Goal: Information Seeking & Learning: Learn about a topic

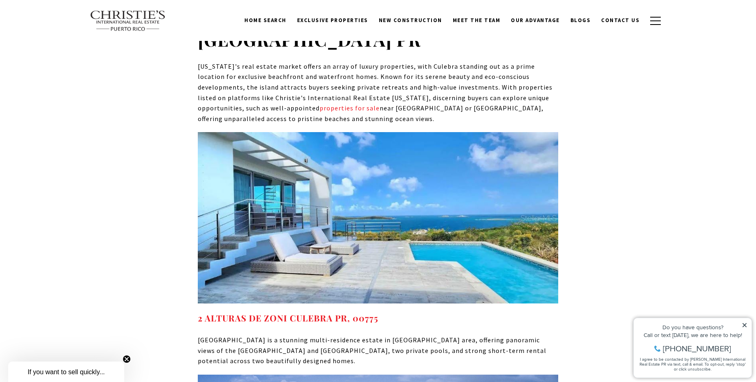
scroll to position [3883, 0]
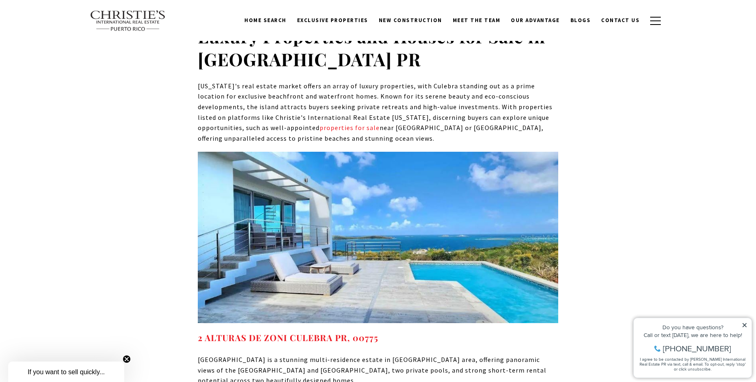
click at [424, 265] on img at bounding box center [378, 237] width 361 height 171
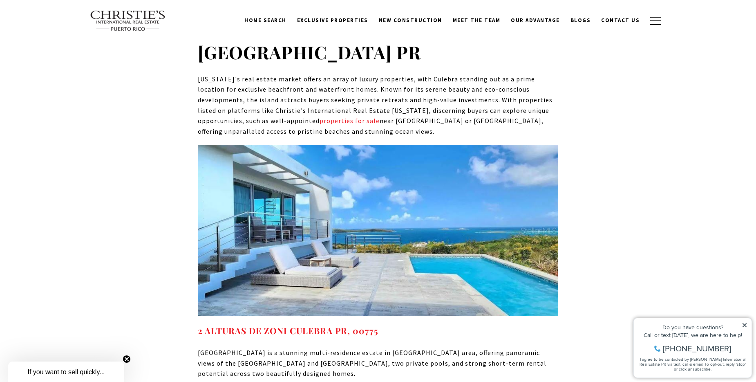
scroll to position [3842, 0]
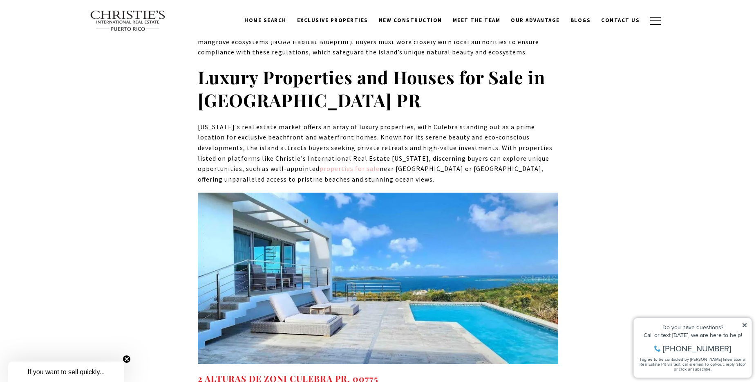
click at [320, 164] on link "properties for sale" at bounding box center [350, 168] width 60 height 8
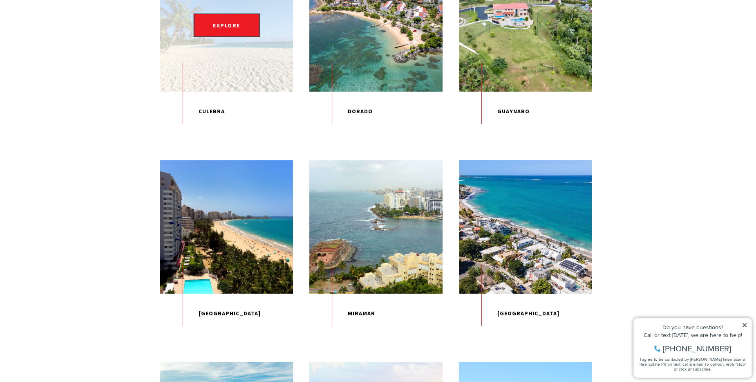
scroll to position [531, 0]
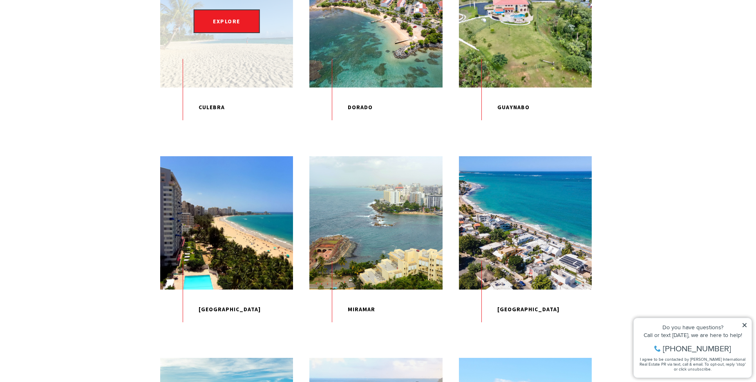
click at [241, 84] on div "EXPLORE" at bounding box center [226, 21] width 133 height 133
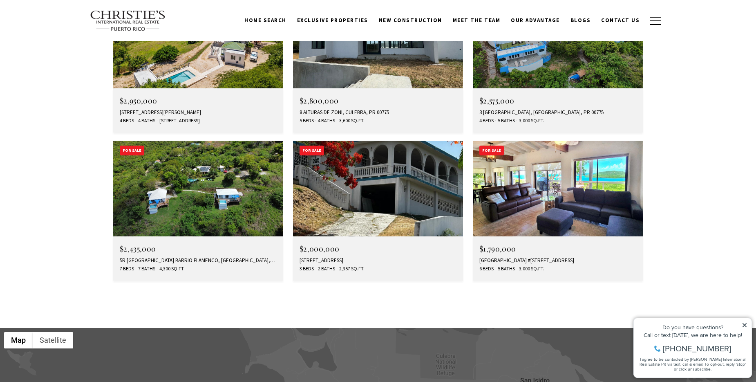
scroll to position [2943, 0]
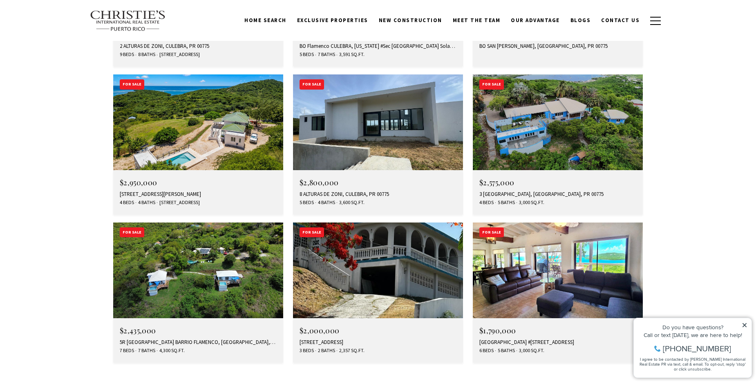
click at [582, 222] on img at bounding box center [558, 270] width 170 height 96
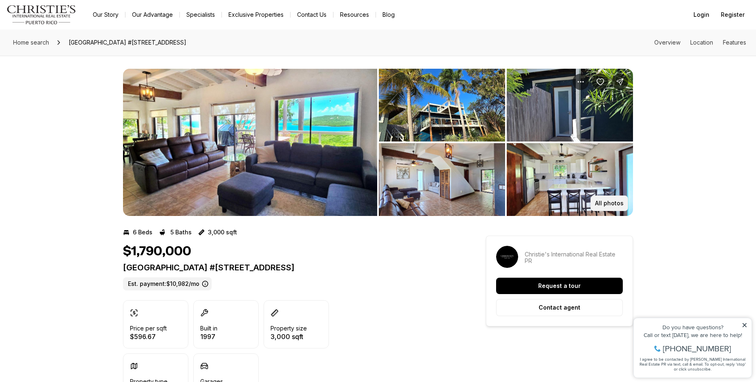
click at [605, 206] on button "All photos" at bounding box center [610, 203] width 38 height 16
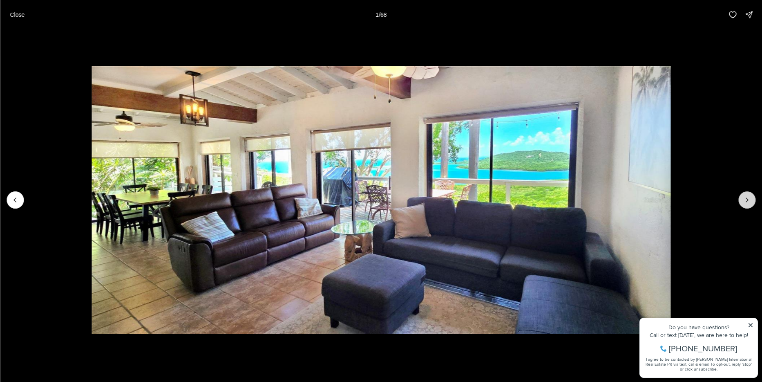
click at [748, 200] on icon "Next slide" at bounding box center [747, 200] width 8 height 8
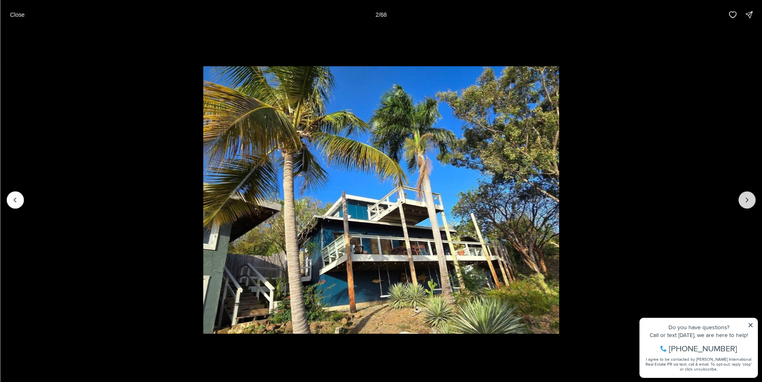
click at [748, 200] on icon "Next slide" at bounding box center [747, 200] width 8 height 8
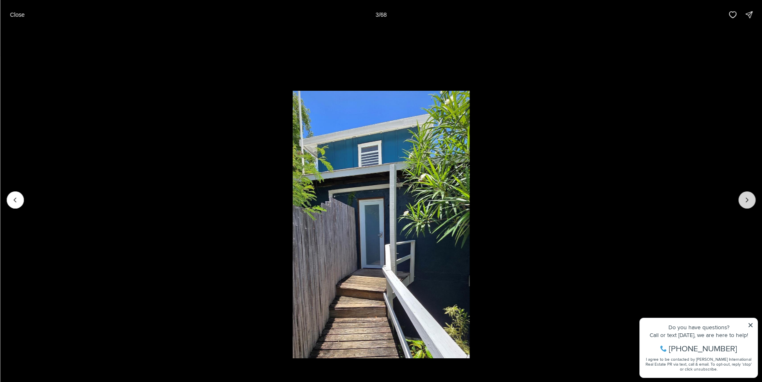
click at [748, 200] on icon "Next slide" at bounding box center [747, 200] width 8 height 8
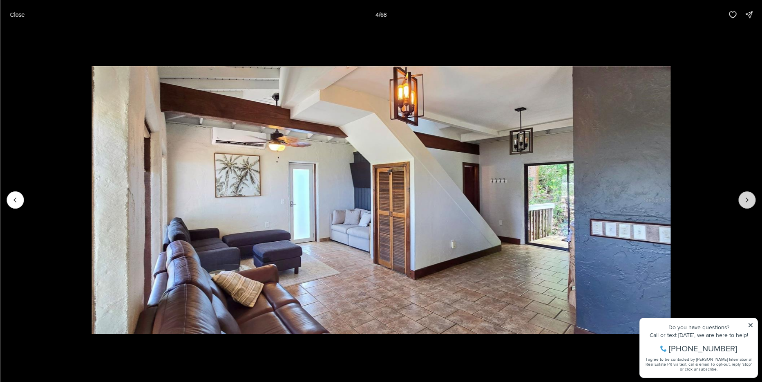
click at [748, 200] on icon "Next slide" at bounding box center [747, 200] width 8 height 8
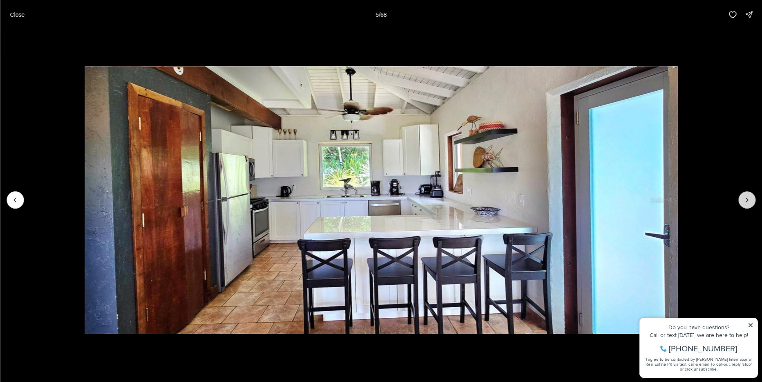
click at [748, 200] on icon "Next slide" at bounding box center [747, 200] width 8 height 8
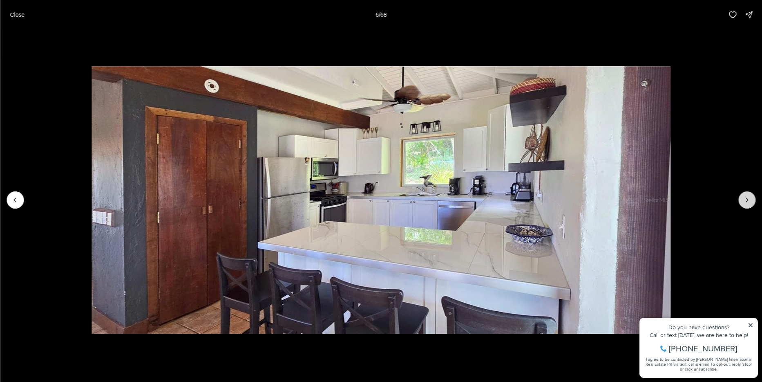
click at [748, 200] on icon "Next slide" at bounding box center [747, 200] width 8 height 8
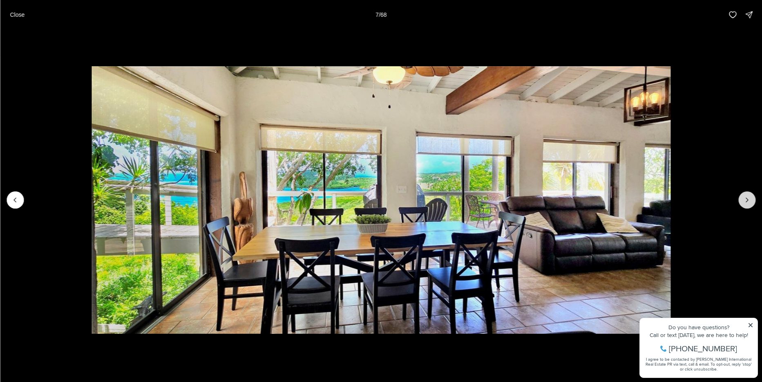
click at [748, 200] on icon "Next slide" at bounding box center [747, 200] width 8 height 8
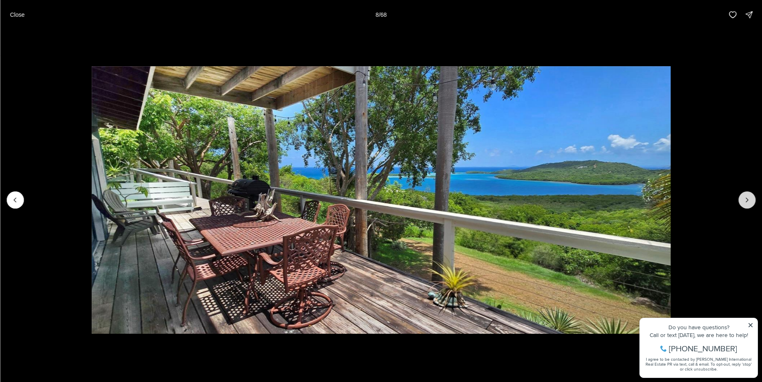
click at [748, 200] on icon "Next slide" at bounding box center [747, 200] width 8 height 8
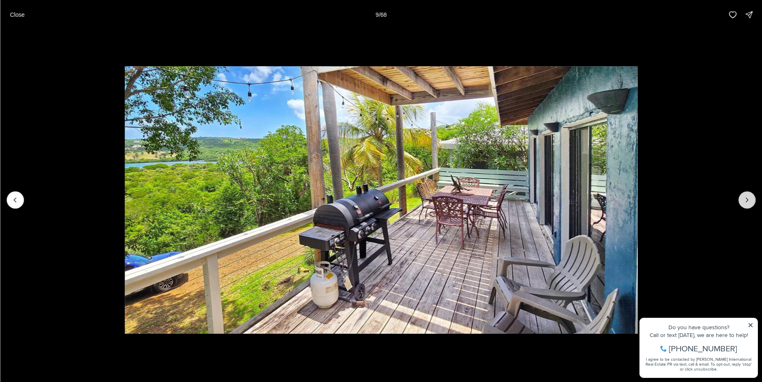
click at [748, 200] on icon "Next slide" at bounding box center [747, 200] width 8 height 8
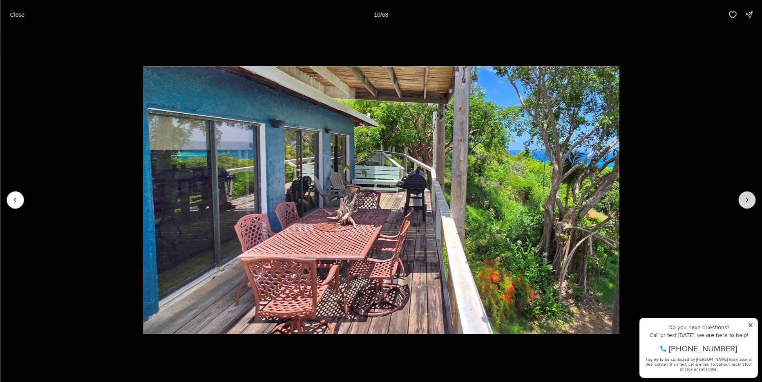
click at [748, 200] on icon "Next slide" at bounding box center [747, 200] width 8 height 8
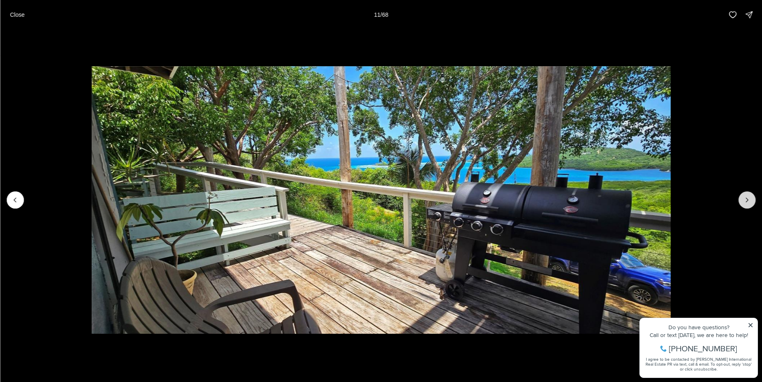
click at [748, 200] on icon "Next slide" at bounding box center [747, 200] width 8 height 8
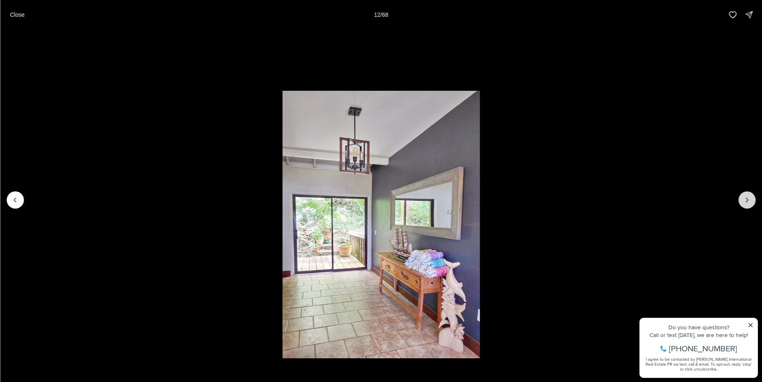
click at [748, 200] on icon "Next slide" at bounding box center [747, 200] width 8 height 8
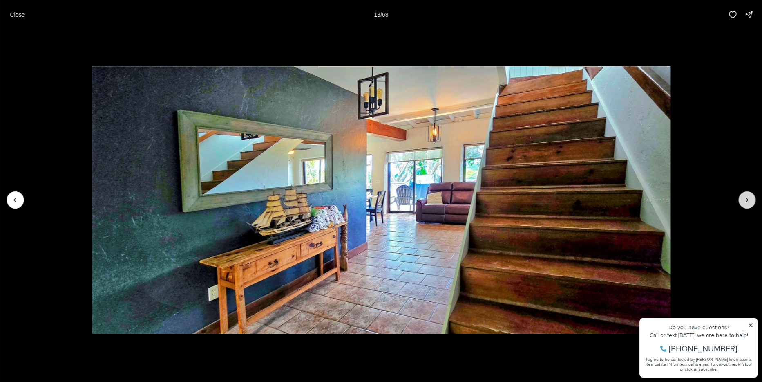
click at [749, 200] on icon "Next slide" at bounding box center [747, 200] width 8 height 8
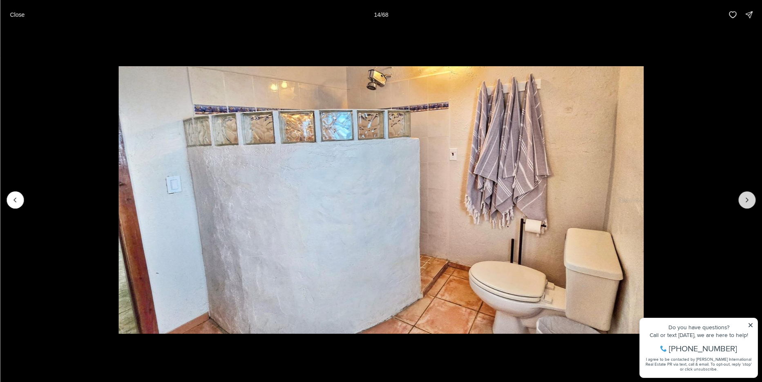
click at [749, 200] on icon "Next slide" at bounding box center [747, 200] width 8 height 8
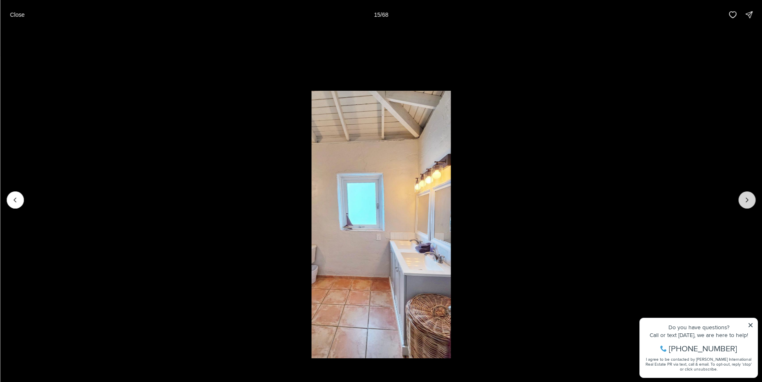
click at [749, 200] on icon "Next slide" at bounding box center [747, 200] width 8 height 8
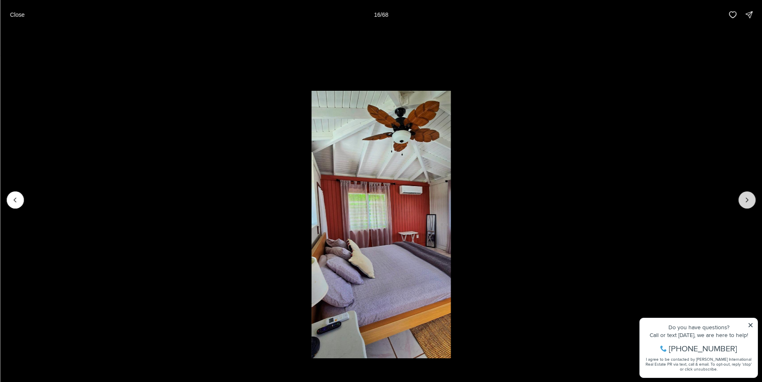
click at [749, 200] on icon "Next slide" at bounding box center [747, 200] width 8 height 8
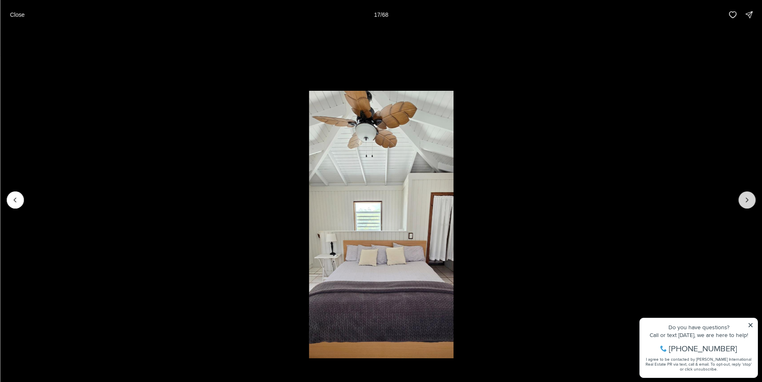
click at [749, 200] on icon "Next slide" at bounding box center [747, 200] width 8 height 8
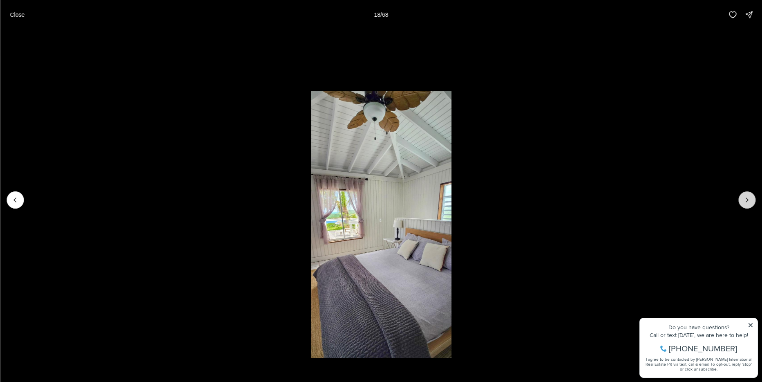
click at [749, 200] on icon "Next slide" at bounding box center [747, 200] width 8 height 8
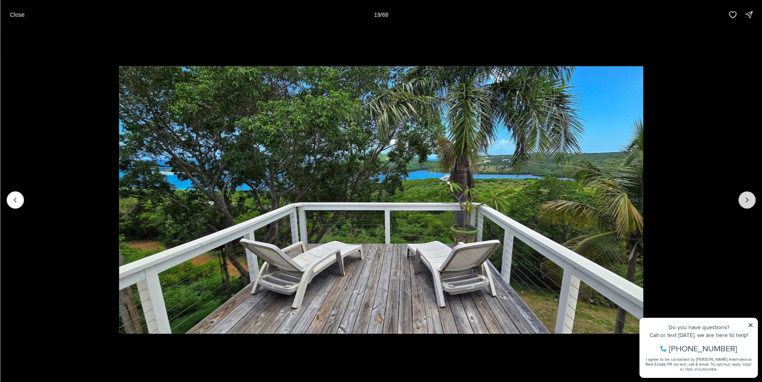
click at [749, 200] on icon "Next slide" at bounding box center [747, 200] width 8 height 8
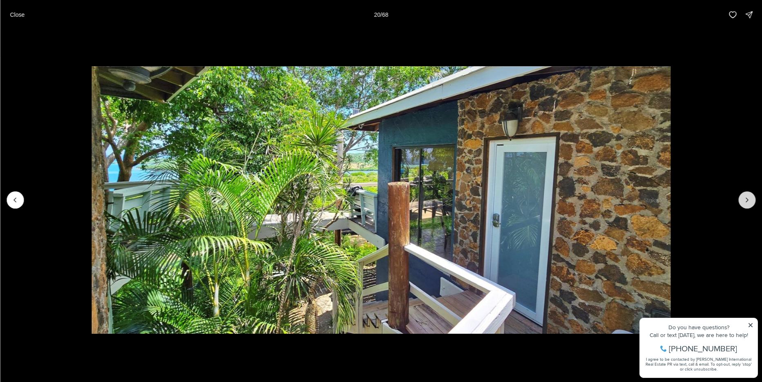
click at [749, 200] on icon "Next slide" at bounding box center [747, 200] width 8 height 8
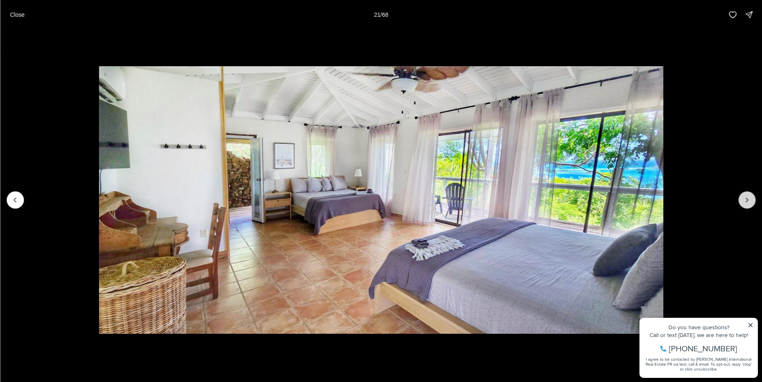
click at [749, 200] on icon "Next slide" at bounding box center [747, 200] width 8 height 8
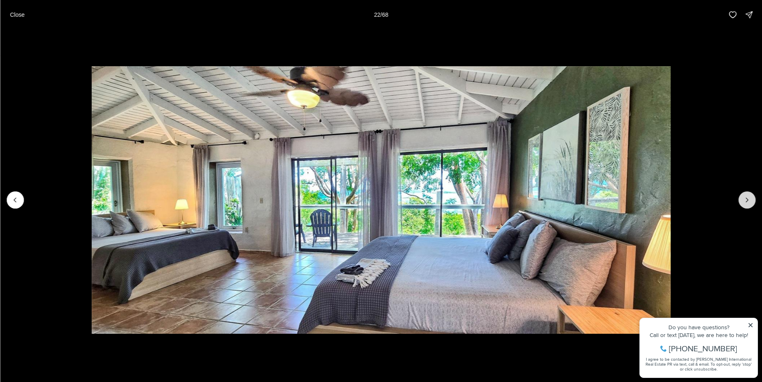
click at [749, 200] on icon "Next slide" at bounding box center [747, 200] width 8 height 8
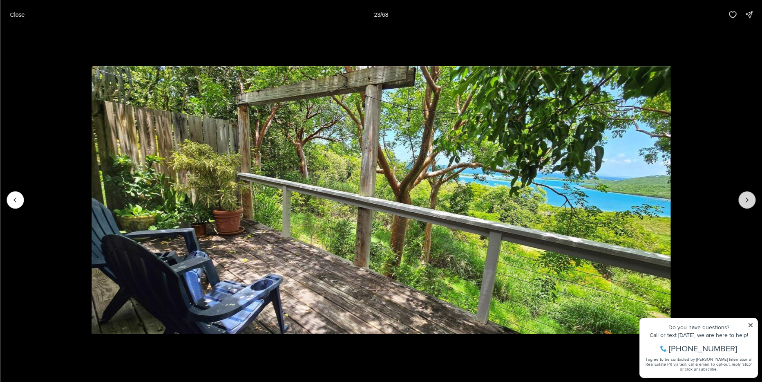
click at [749, 200] on icon "Next slide" at bounding box center [747, 200] width 8 height 8
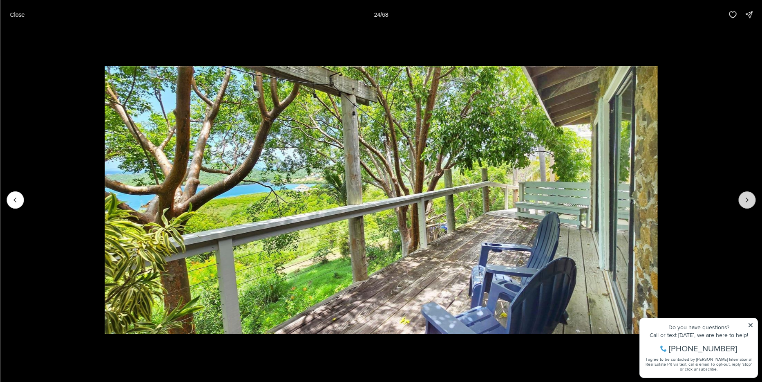
click at [749, 200] on icon "Next slide" at bounding box center [747, 200] width 8 height 8
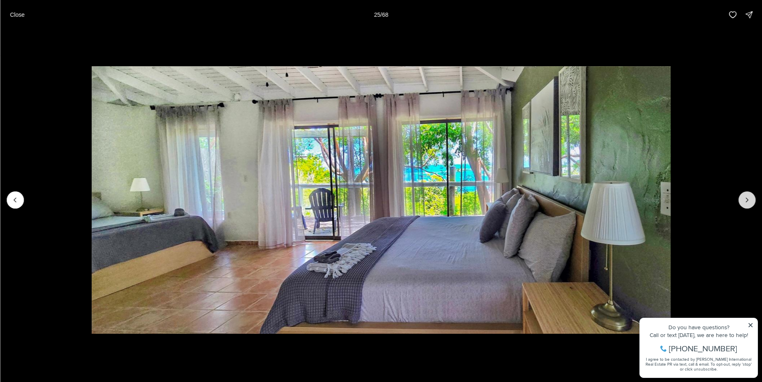
click at [749, 200] on icon "Next slide" at bounding box center [747, 200] width 8 height 8
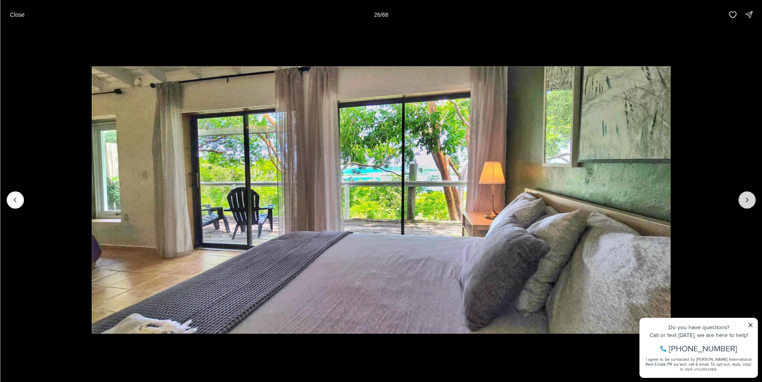
click at [749, 200] on icon "Next slide" at bounding box center [747, 200] width 8 height 8
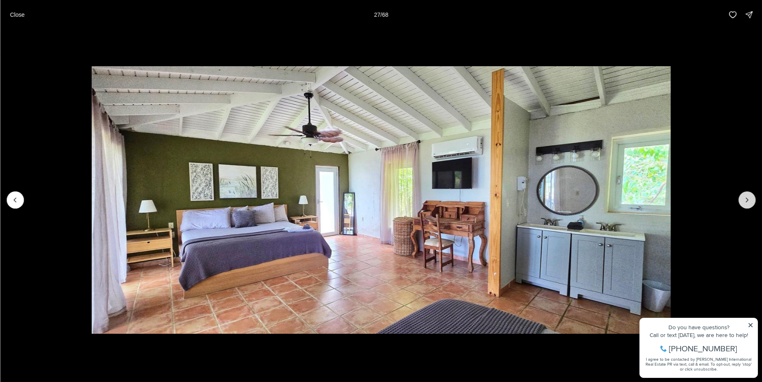
click at [749, 200] on icon "Next slide" at bounding box center [747, 200] width 8 height 8
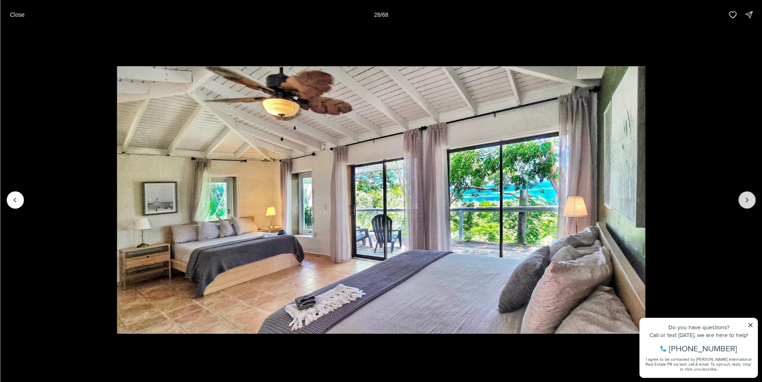
click at [749, 200] on icon "Next slide" at bounding box center [747, 200] width 8 height 8
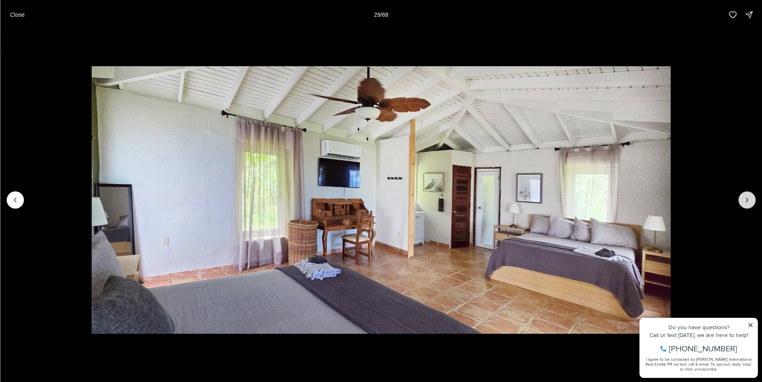
click at [749, 200] on icon "Next slide" at bounding box center [747, 200] width 8 height 8
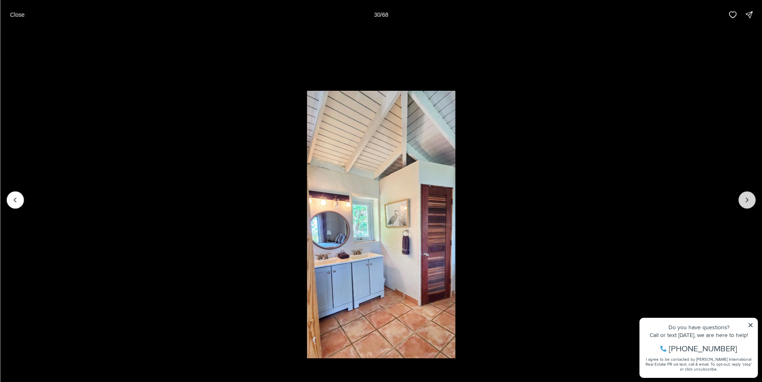
click at [749, 200] on icon "Next slide" at bounding box center [747, 200] width 8 height 8
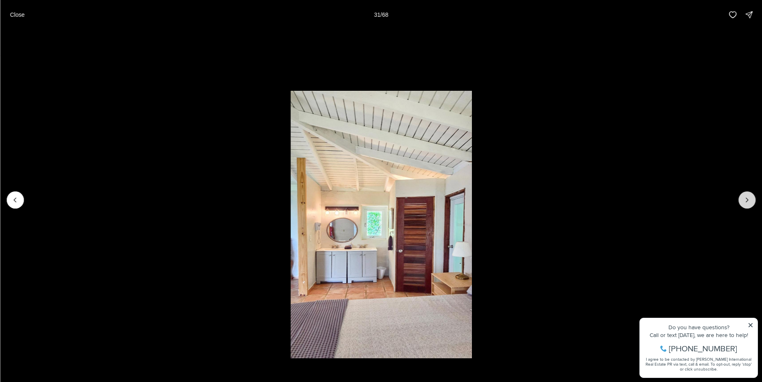
click at [750, 200] on icon "Next slide" at bounding box center [747, 200] width 8 height 8
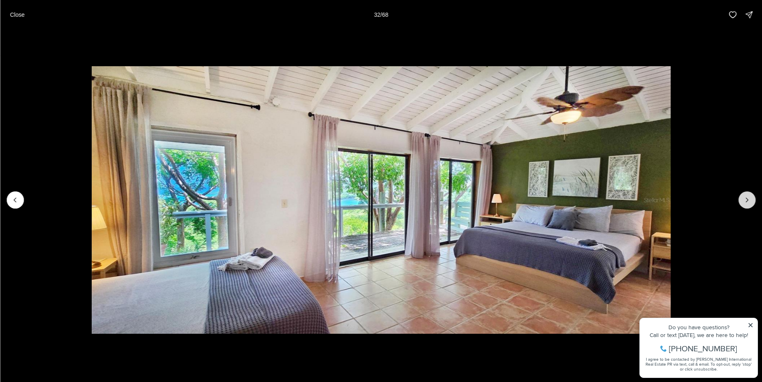
click at [750, 200] on icon "Next slide" at bounding box center [747, 200] width 8 height 8
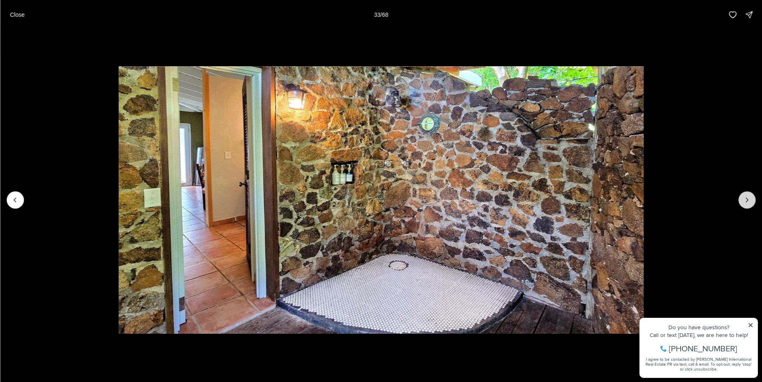
click at [751, 200] on icon "Next slide" at bounding box center [747, 200] width 8 height 8
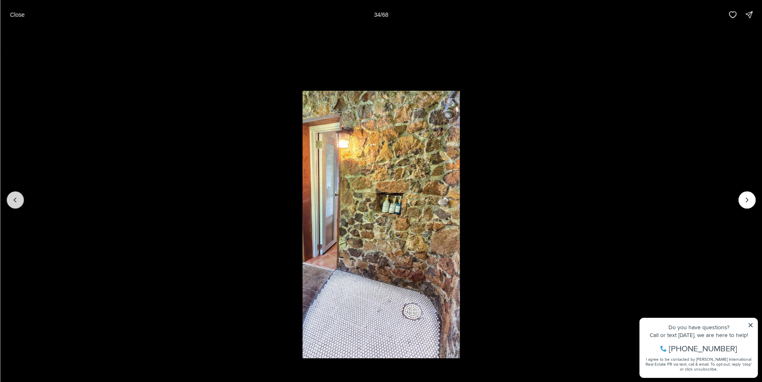
click at [11, 197] on button "Previous slide" at bounding box center [15, 199] width 17 height 17
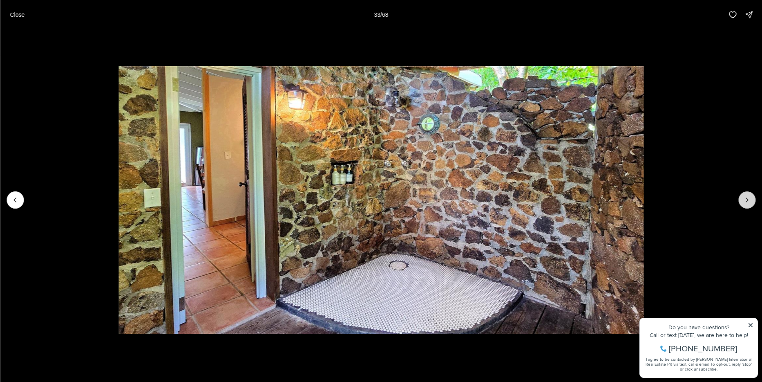
click at [750, 198] on icon "Next slide" at bounding box center [747, 200] width 8 height 8
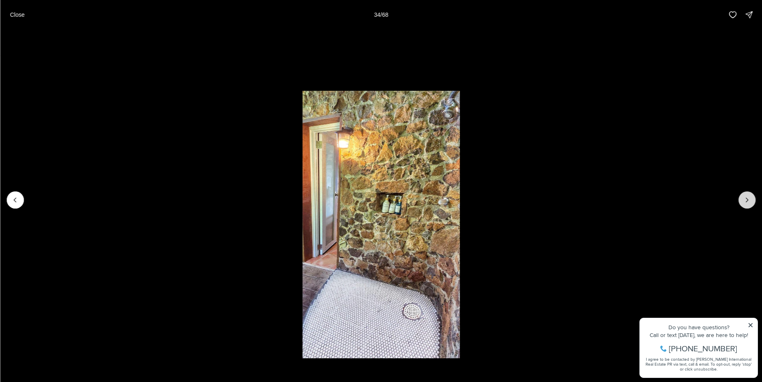
click at [750, 198] on icon "Next slide" at bounding box center [747, 200] width 8 height 8
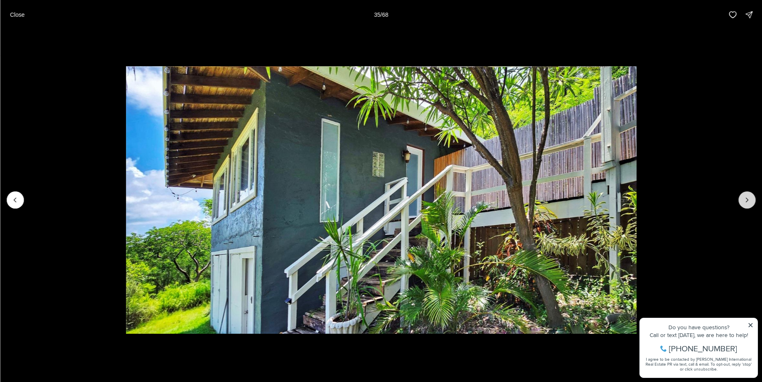
click at [750, 198] on icon "Next slide" at bounding box center [747, 200] width 8 height 8
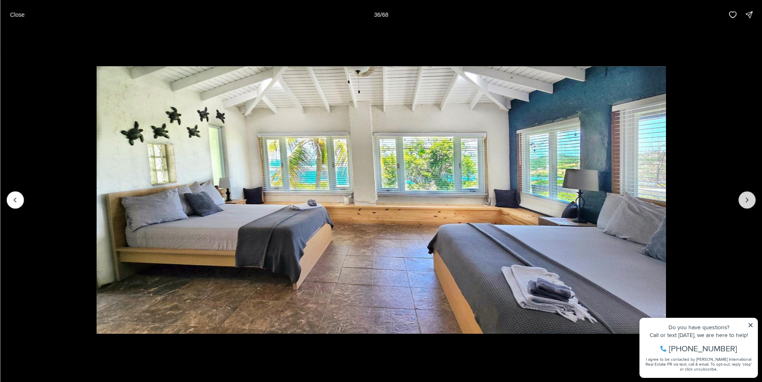
click at [750, 198] on icon "Next slide" at bounding box center [747, 200] width 8 height 8
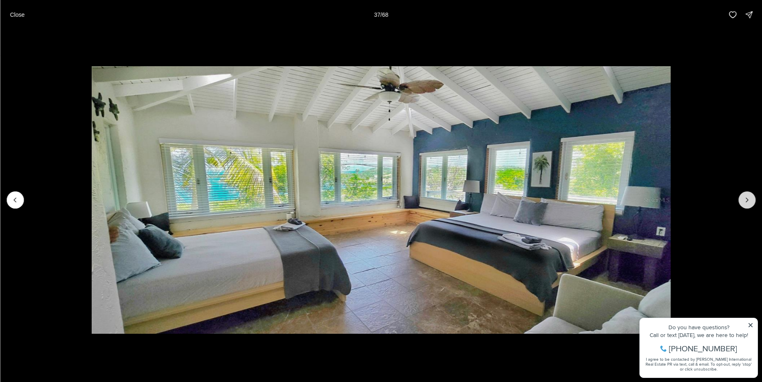
click at [750, 198] on icon "Next slide" at bounding box center [747, 200] width 8 height 8
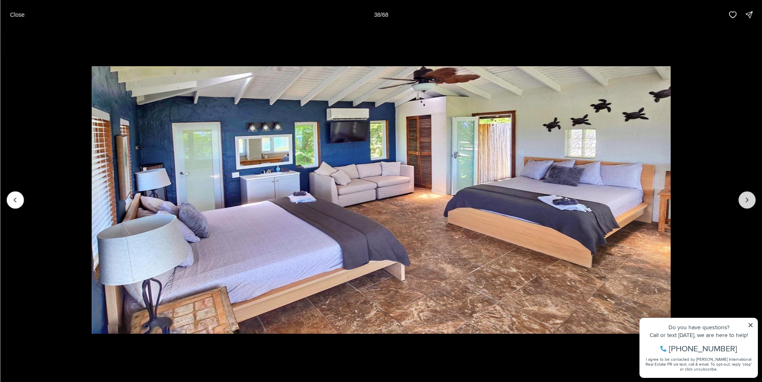
click at [750, 198] on icon "Next slide" at bounding box center [747, 200] width 8 height 8
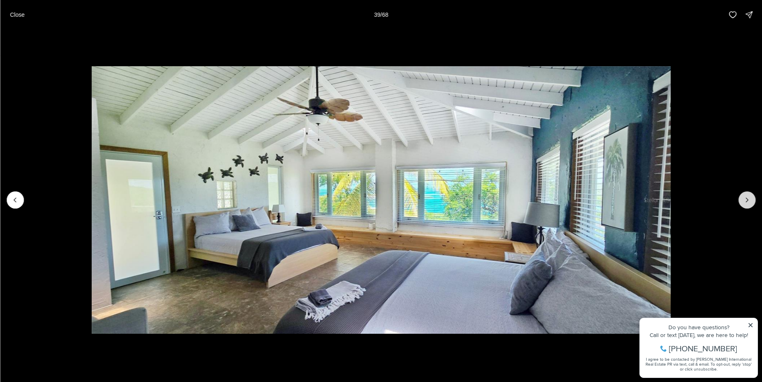
click at [750, 198] on icon "Next slide" at bounding box center [747, 200] width 8 height 8
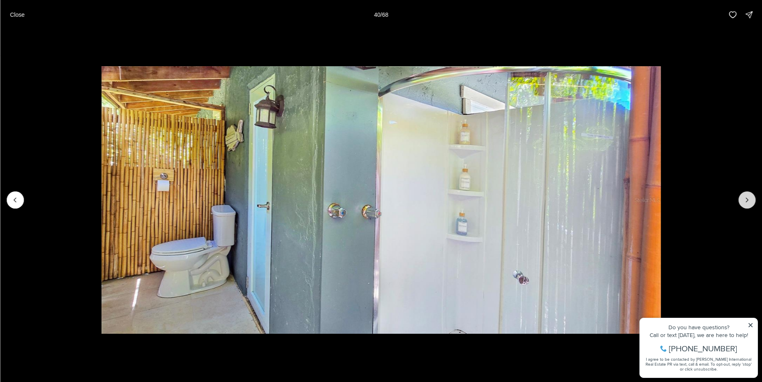
click at [750, 198] on icon "Next slide" at bounding box center [747, 200] width 8 height 8
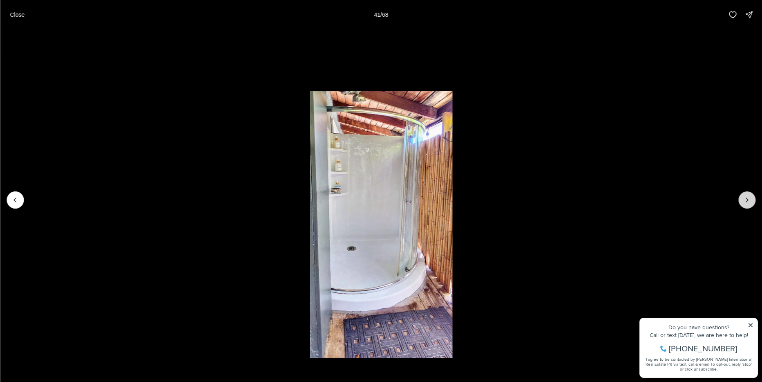
click at [750, 198] on icon "Next slide" at bounding box center [747, 200] width 8 height 8
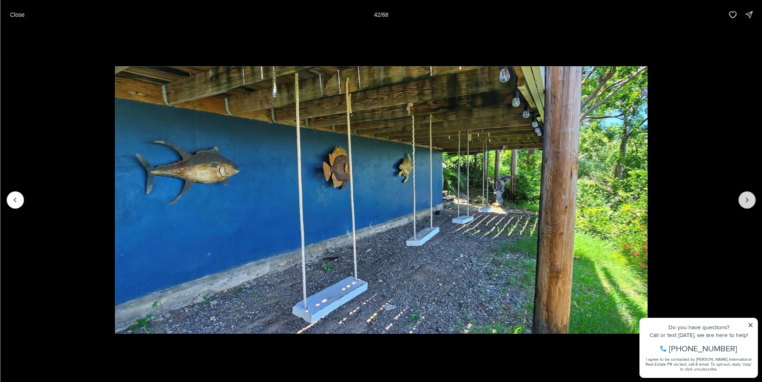
click at [750, 198] on icon "Next slide" at bounding box center [747, 200] width 8 height 8
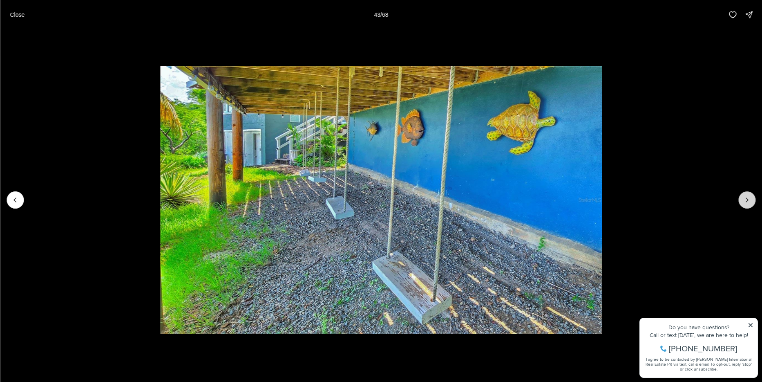
click at [750, 198] on icon "Next slide" at bounding box center [747, 200] width 8 height 8
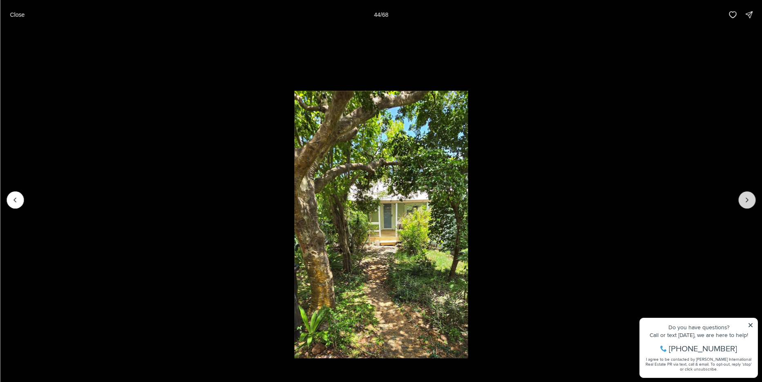
click at [750, 198] on icon "Next slide" at bounding box center [747, 200] width 8 height 8
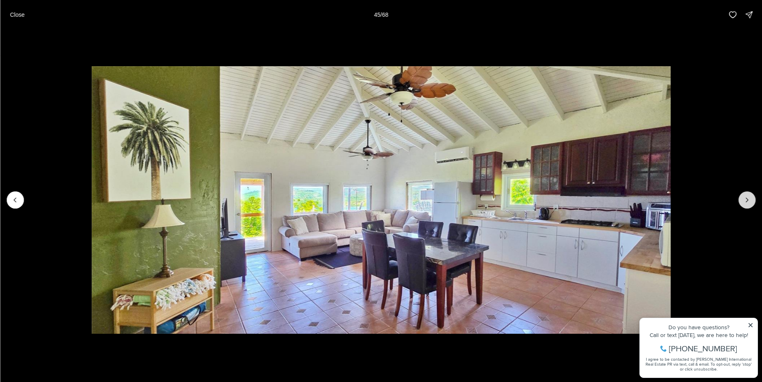
click at [750, 198] on icon "Next slide" at bounding box center [747, 200] width 8 height 8
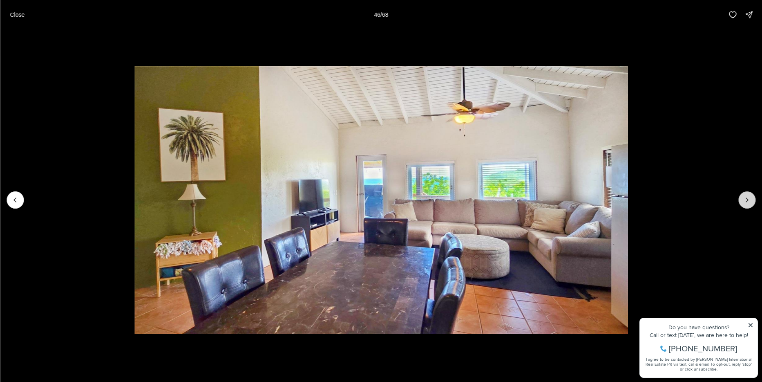
click at [750, 198] on icon "Next slide" at bounding box center [747, 200] width 8 height 8
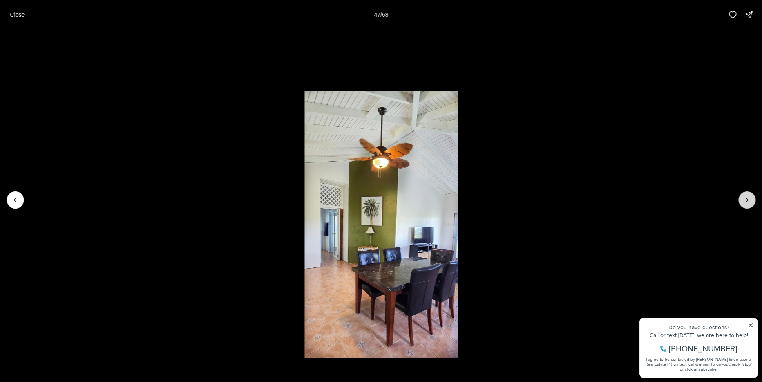
click at [750, 198] on icon "Next slide" at bounding box center [747, 200] width 8 height 8
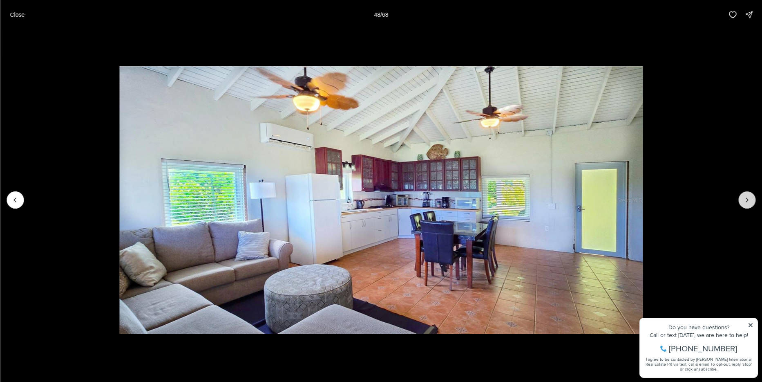
click at [750, 198] on icon "Next slide" at bounding box center [747, 200] width 8 height 8
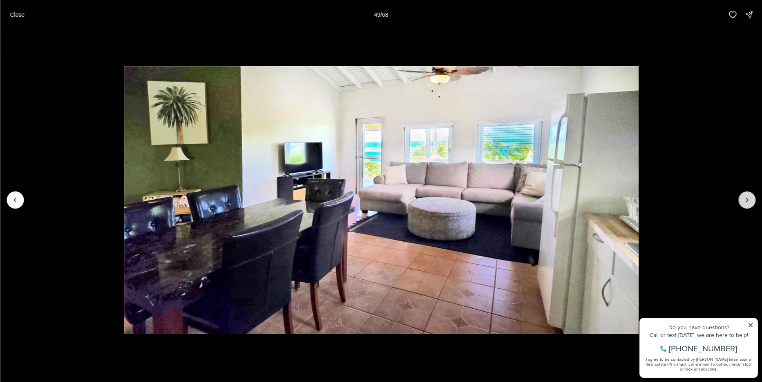
click at [750, 198] on icon "Next slide" at bounding box center [747, 200] width 8 height 8
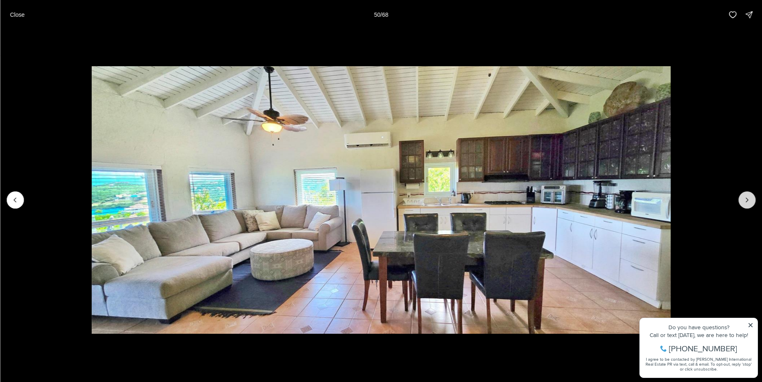
click at [750, 198] on icon "Next slide" at bounding box center [747, 200] width 8 height 8
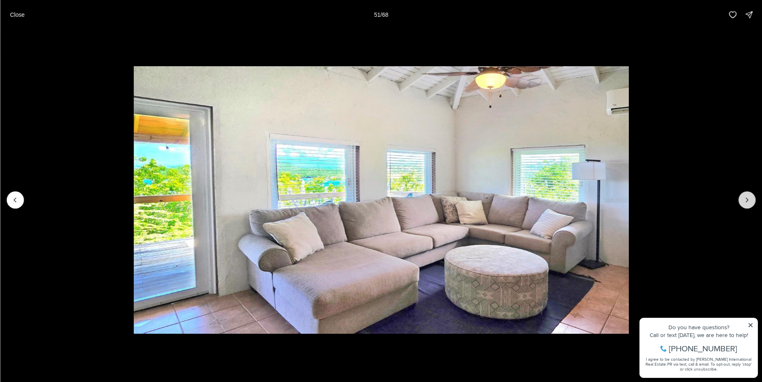
click at [748, 198] on icon "Next slide" at bounding box center [747, 200] width 8 height 8
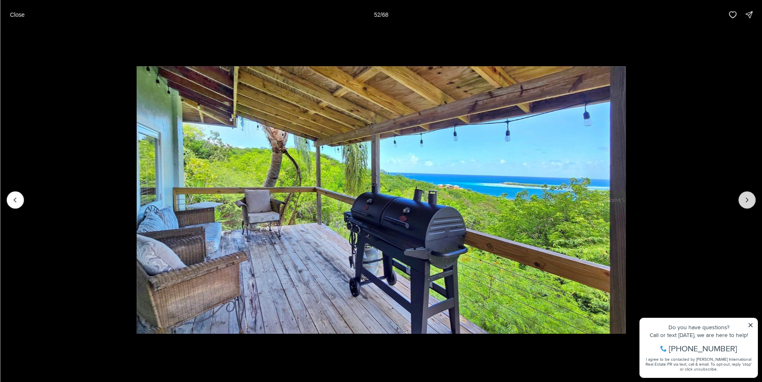
click at [748, 198] on icon "Next slide" at bounding box center [747, 200] width 8 height 8
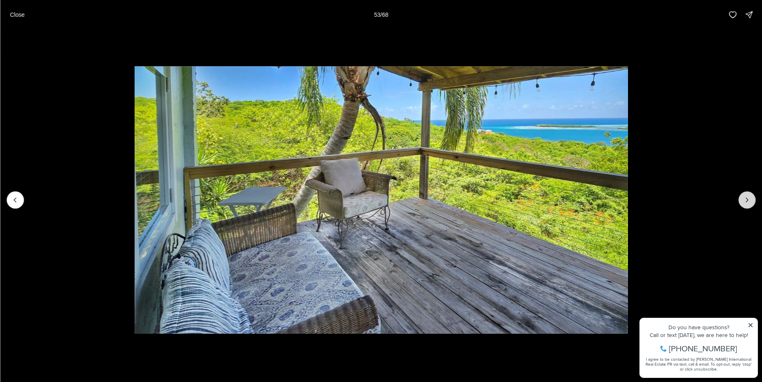
click at [748, 198] on icon "Next slide" at bounding box center [747, 200] width 8 height 8
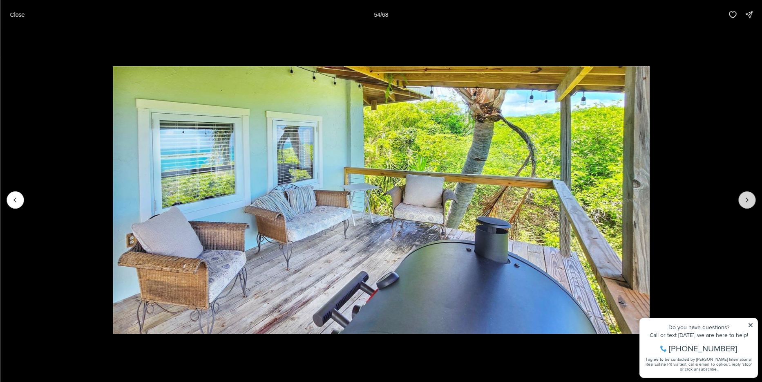
click at [748, 198] on icon "Next slide" at bounding box center [747, 200] width 8 height 8
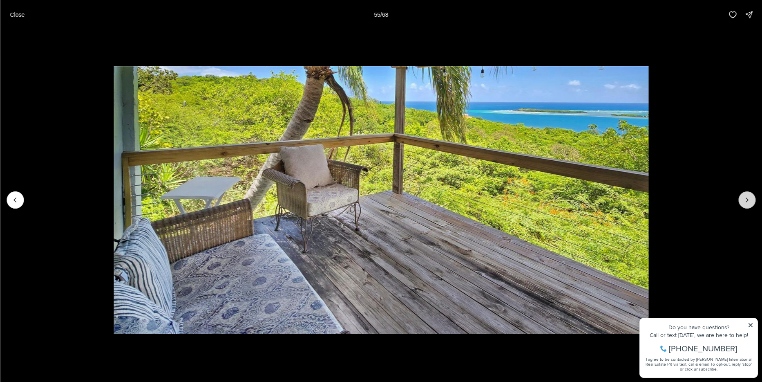
click at [748, 198] on icon "Next slide" at bounding box center [747, 200] width 8 height 8
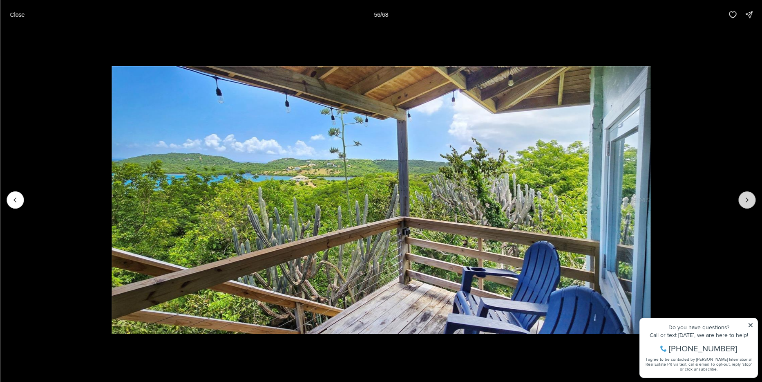
click at [748, 198] on icon "Next slide" at bounding box center [747, 200] width 8 height 8
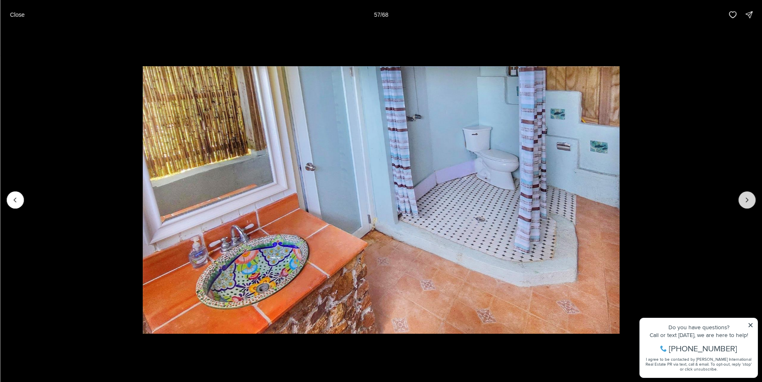
click at [748, 198] on icon "Next slide" at bounding box center [747, 200] width 8 height 8
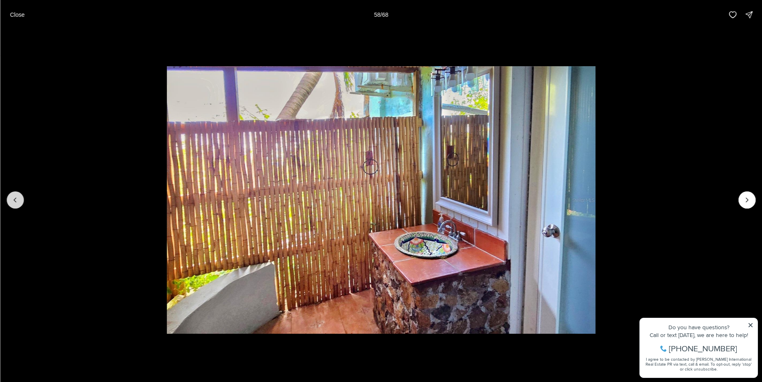
click at [12, 198] on icon "Previous slide" at bounding box center [15, 200] width 8 height 8
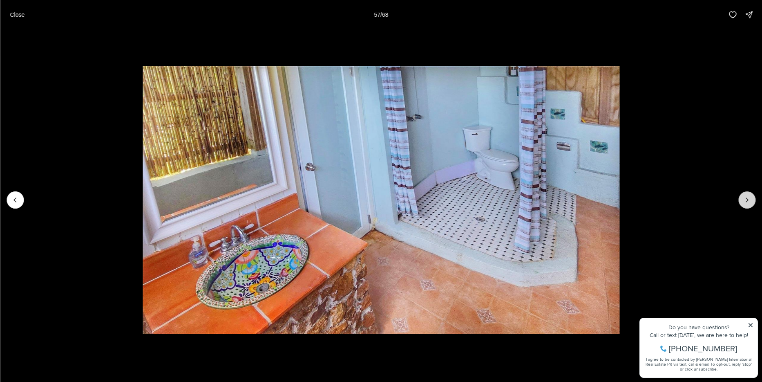
click at [748, 196] on button "Next slide" at bounding box center [747, 199] width 17 height 17
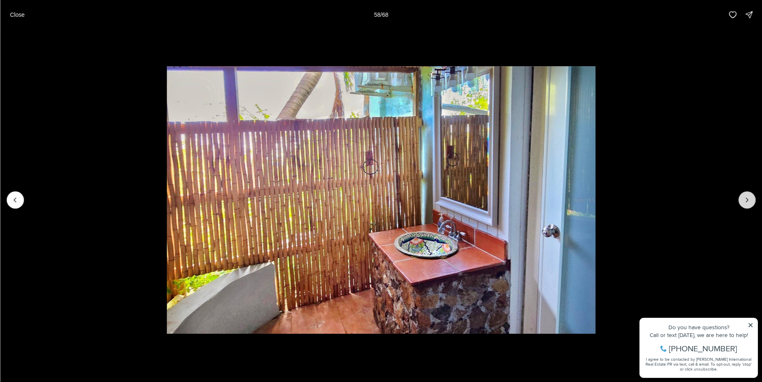
click at [747, 195] on button "Next slide" at bounding box center [747, 199] width 17 height 17
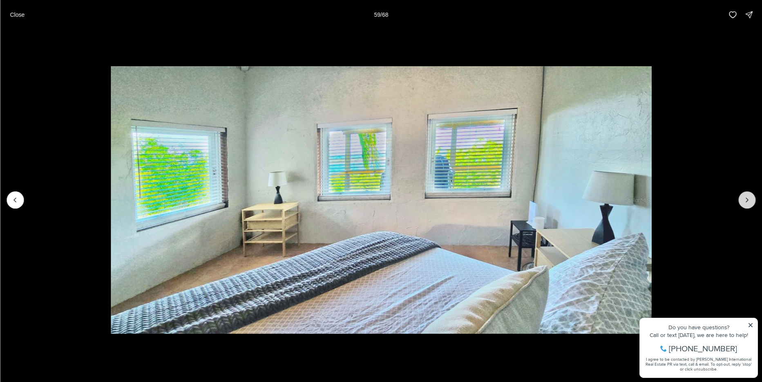
click at [746, 195] on button "Next slide" at bounding box center [747, 199] width 17 height 17
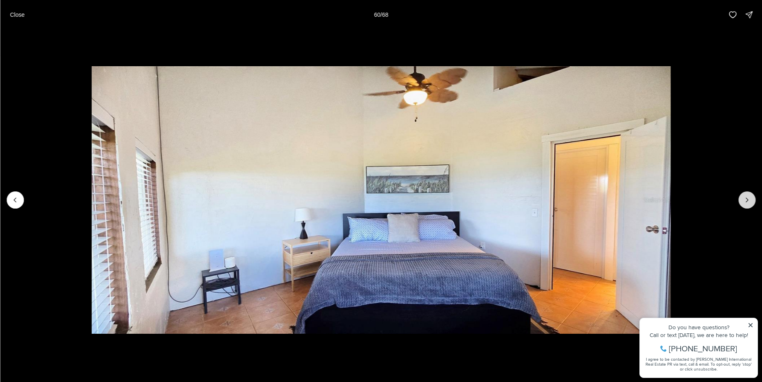
click at [746, 195] on button "Next slide" at bounding box center [747, 199] width 17 height 17
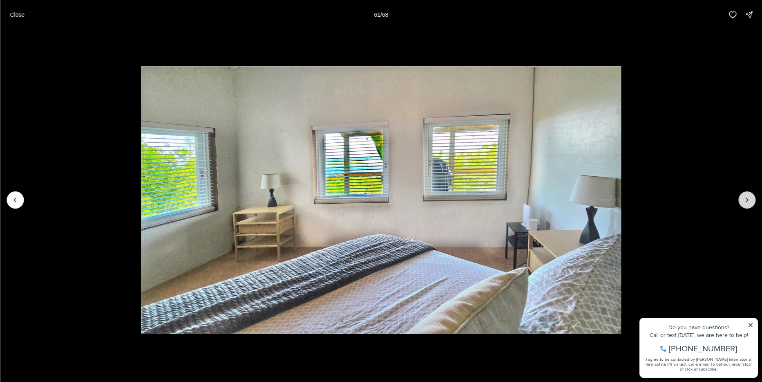
click at [746, 195] on button "Next slide" at bounding box center [747, 199] width 17 height 17
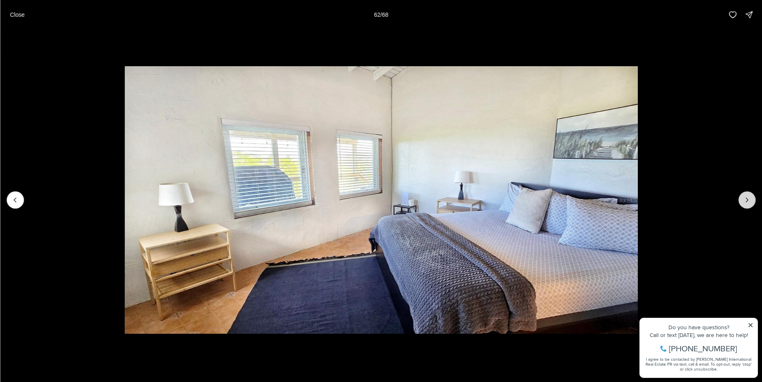
click at [746, 195] on button "Next slide" at bounding box center [747, 199] width 17 height 17
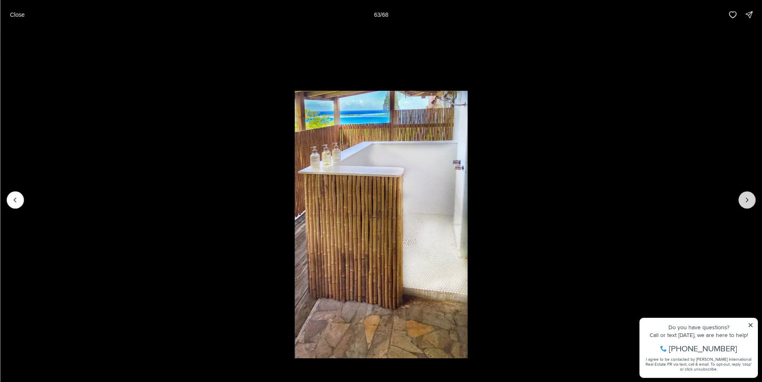
click at [746, 195] on button "Next slide" at bounding box center [747, 199] width 17 height 17
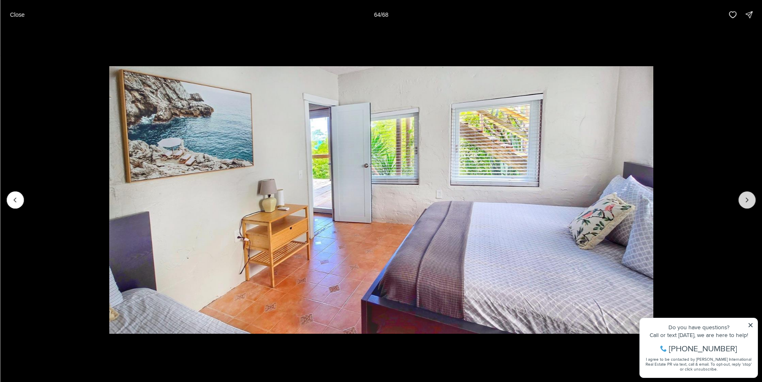
click at [746, 195] on button "Next slide" at bounding box center [747, 199] width 17 height 17
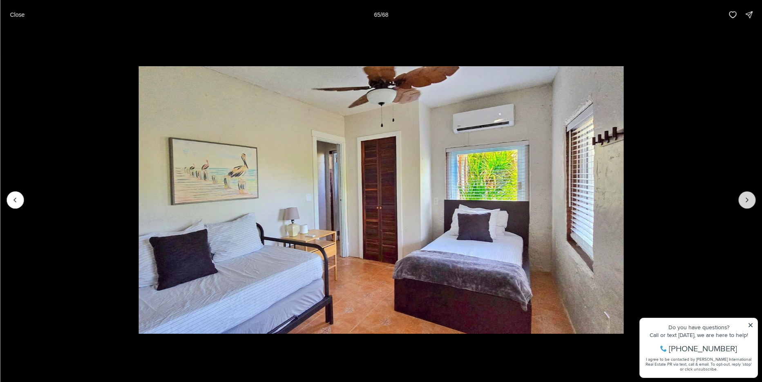
click at [746, 195] on button "Next slide" at bounding box center [747, 199] width 17 height 17
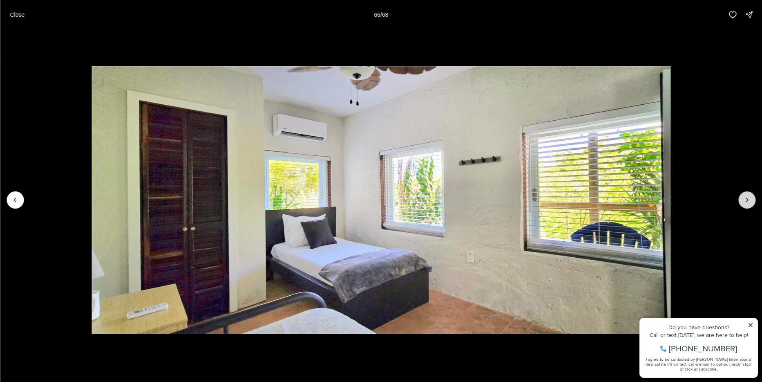
click at [746, 195] on button "Next slide" at bounding box center [747, 199] width 17 height 17
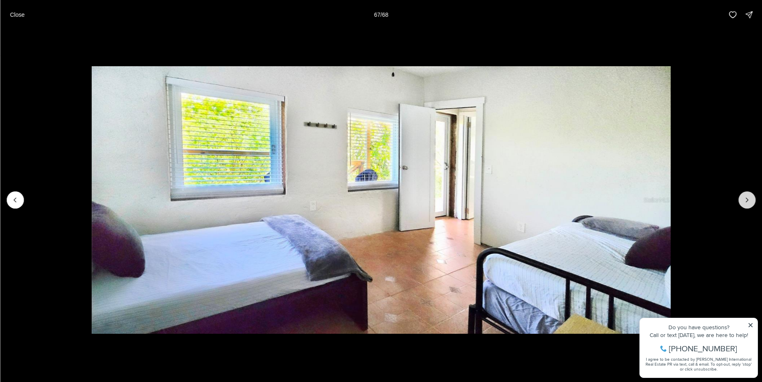
click at [746, 195] on button "Next slide" at bounding box center [747, 199] width 17 height 17
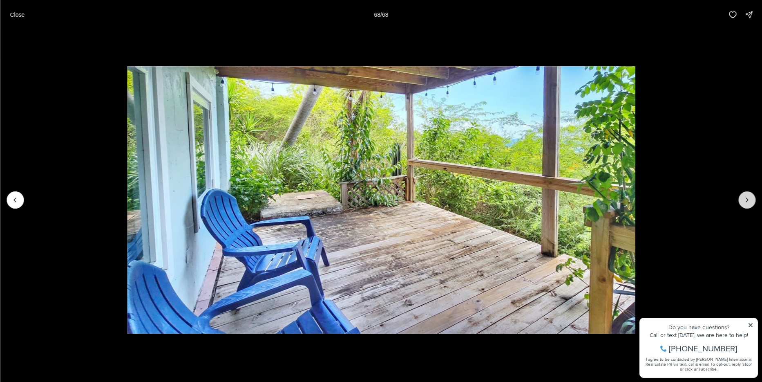
click at [746, 195] on div at bounding box center [747, 199] width 17 height 17
click at [746, 199] on div at bounding box center [747, 199] width 17 height 17
drag, startPoint x: 746, startPoint y: 199, endPoint x: 728, endPoint y: 187, distance: 21.7
click at [745, 198] on div at bounding box center [747, 199] width 17 height 17
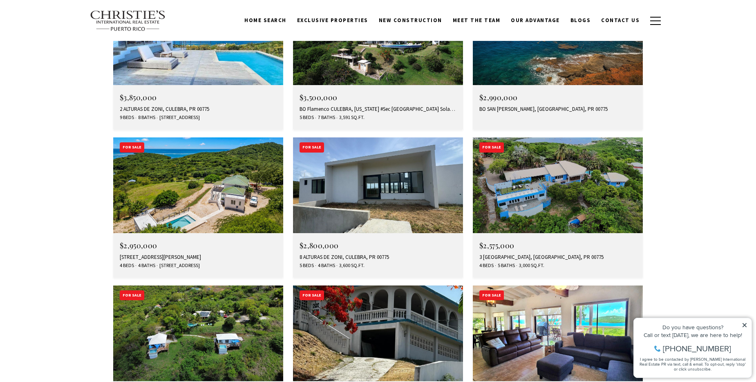
scroll to position [2861, 0]
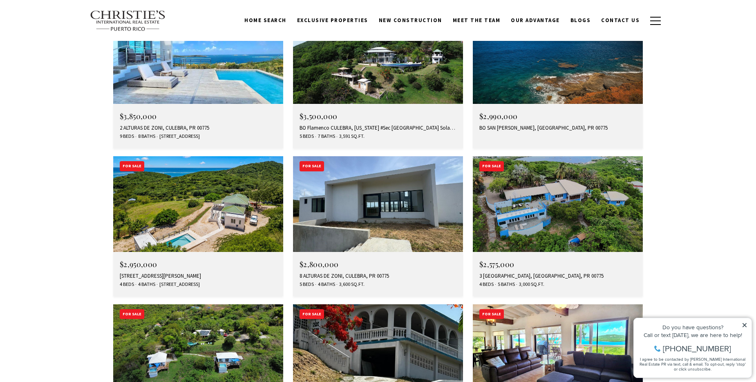
click at [400, 156] on img at bounding box center [378, 204] width 170 height 96
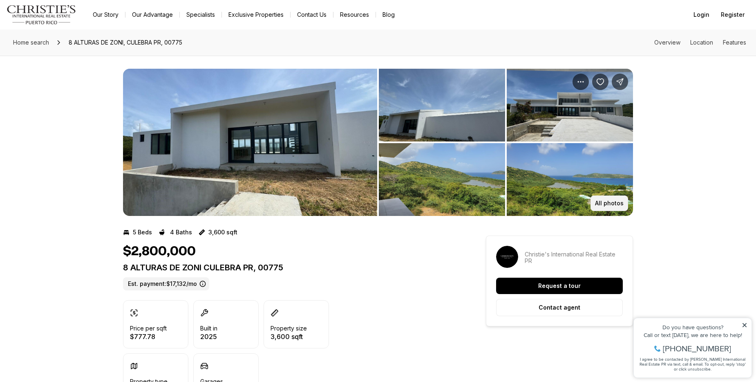
click at [615, 206] on p "All photos" at bounding box center [609, 203] width 29 height 7
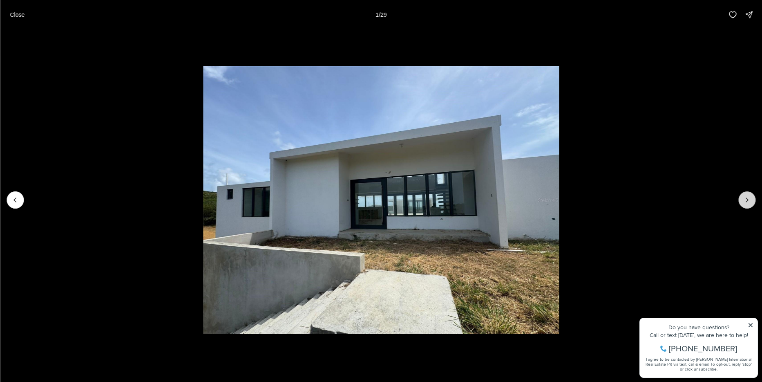
click at [746, 198] on icon "Next slide" at bounding box center [747, 200] width 8 height 8
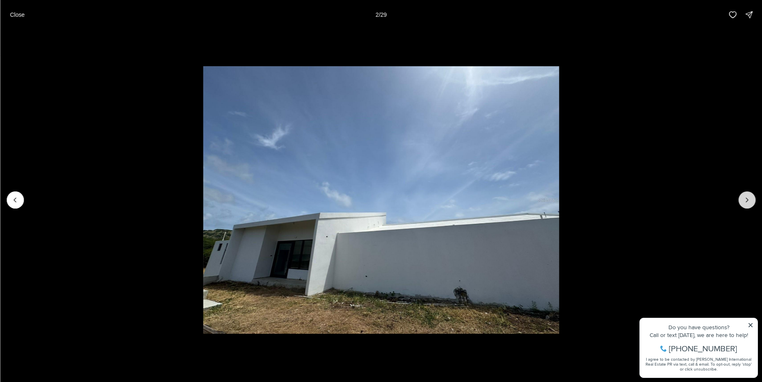
click at [746, 198] on icon "Next slide" at bounding box center [747, 200] width 8 height 8
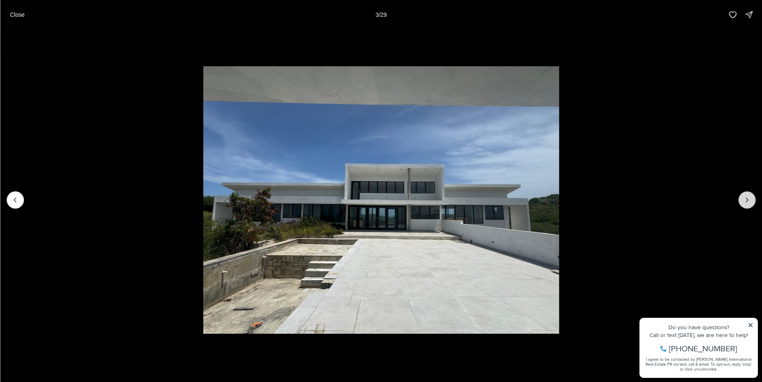
click at [746, 198] on icon "Next slide" at bounding box center [747, 200] width 8 height 8
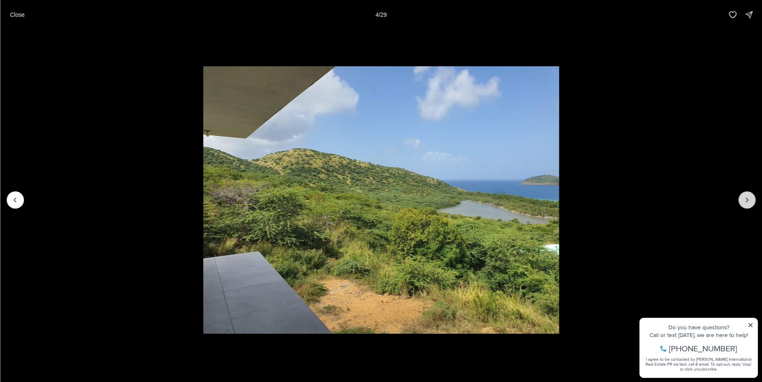
click at [746, 197] on icon "Next slide" at bounding box center [747, 200] width 8 height 8
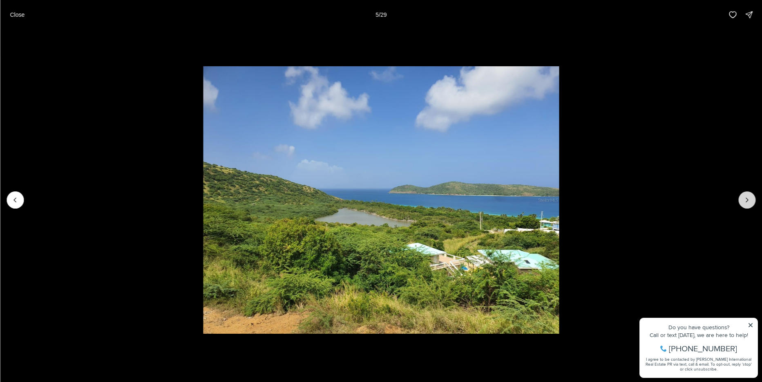
click at [747, 197] on icon "Next slide" at bounding box center [747, 200] width 8 height 8
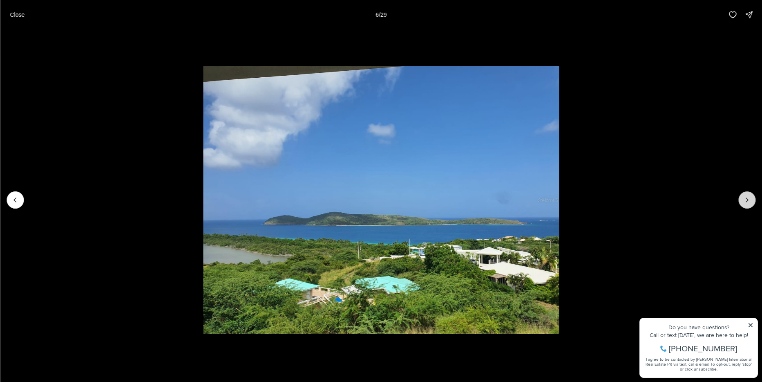
click at [748, 197] on icon "Next slide" at bounding box center [747, 200] width 8 height 8
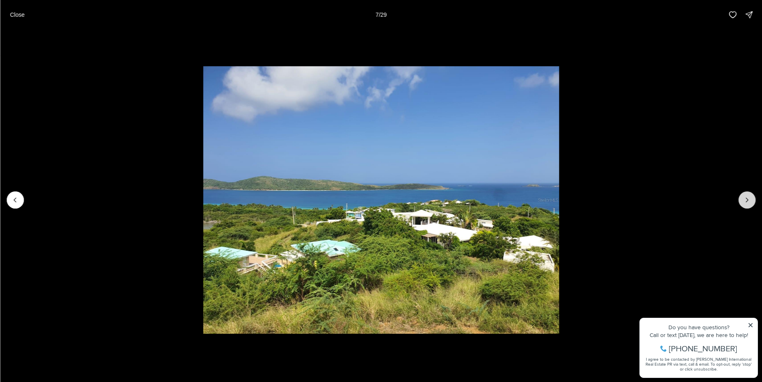
click at [748, 197] on icon "Next slide" at bounding box center [747, 200] width 8 height 8
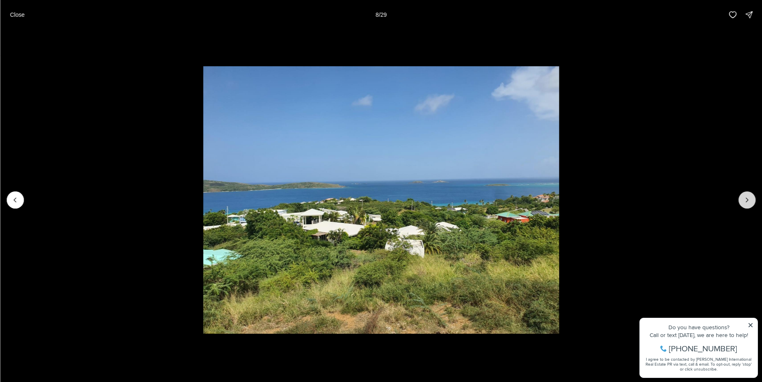
click at [748, 196] on icon "Next slide" at bounding box center [747, 200] width 8 height 8
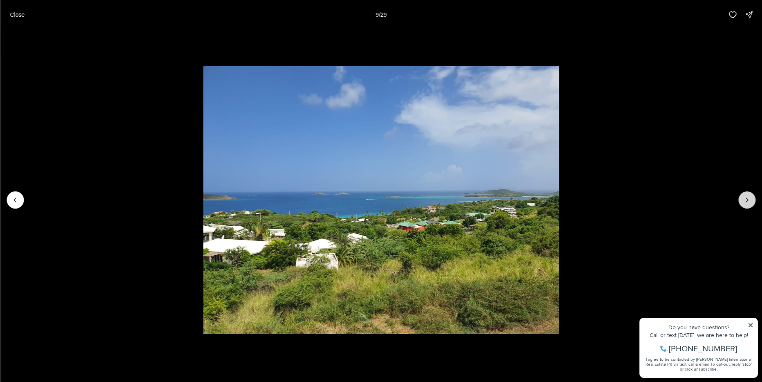
click at [749, 196] on icon "Next slide" at bounding box center [747, 200] width 8 height 8
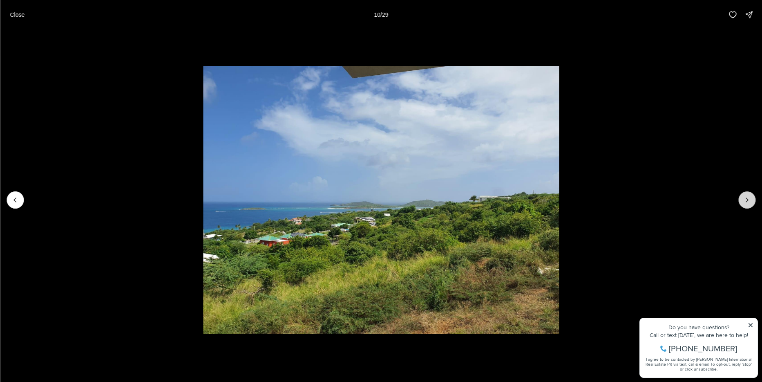
click at [749, 196] on icon "Next slide" at bounding box center [747, 200] width 8 height 8
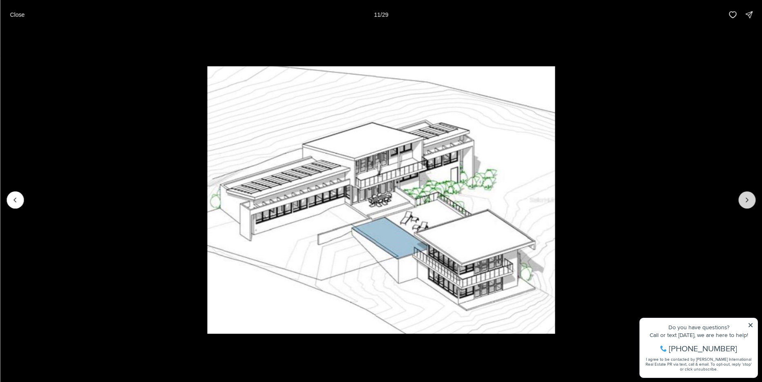
click at [751, 196] on icon "Next slide" at bounding box center [747, 200] width 8 height 8
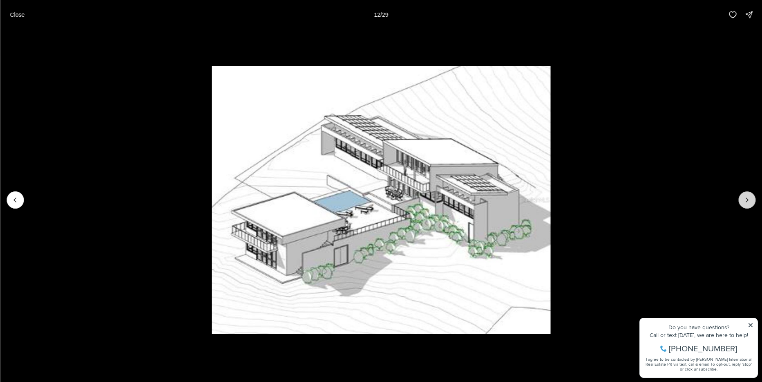
click at [751, 196] on icon "Next slide" at bounding box center [747, 200] width 8 height 8
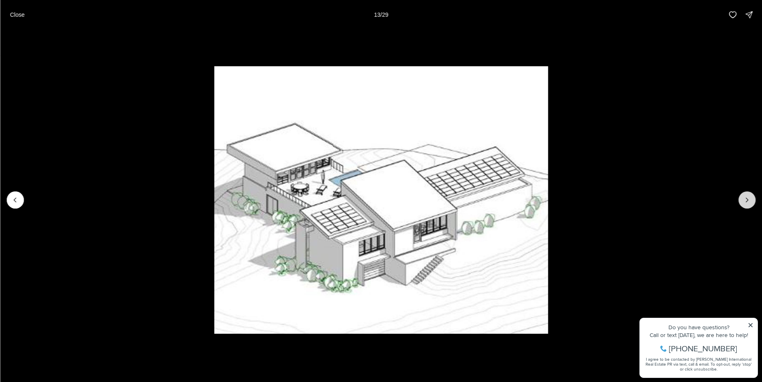
click at [751, 196] on icon "Next slide" at bounding box center [747, 200] width 8 height 8
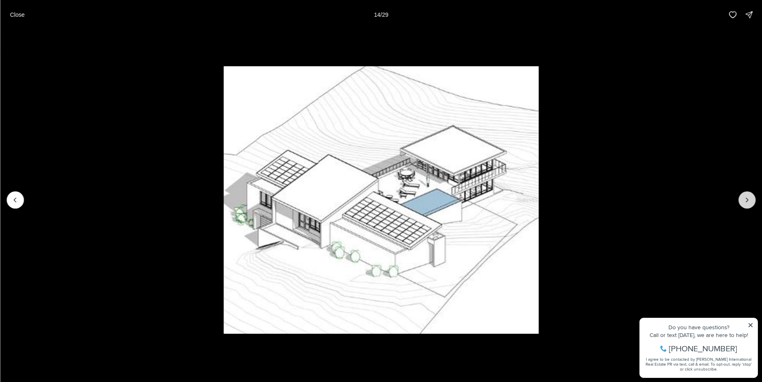
click at [751, 196] on icon "Next slide" at bounding box center [747, 200] width 8 height 8
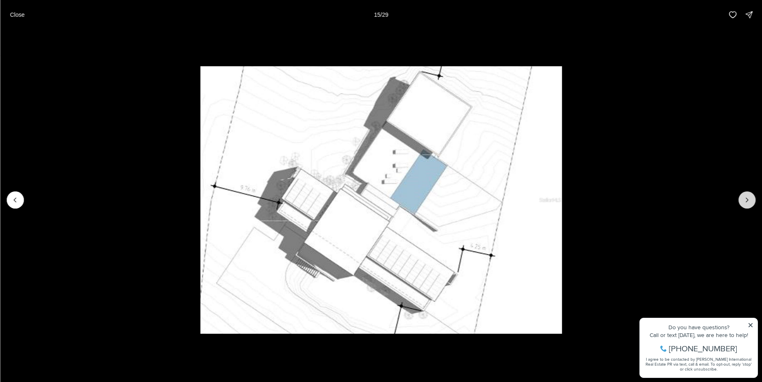
click at [751, 196] on icon "Next slide" at bounding box center [747, 200] width 8 height 8
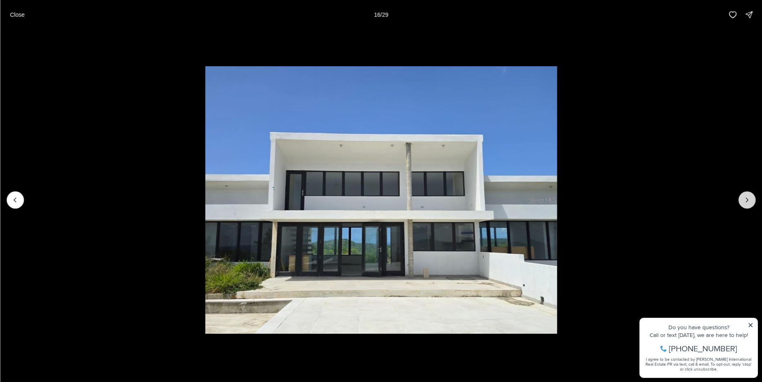
click at [751, 196] on icon "Next slide" at bounding box center [747, 200] width 8 height 8
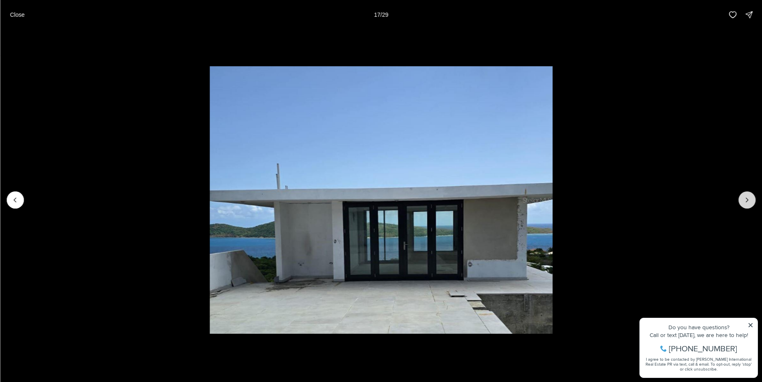
click at [751, 196] on icon "Next slide" at bounding box center [747, 200] width 8 height 8
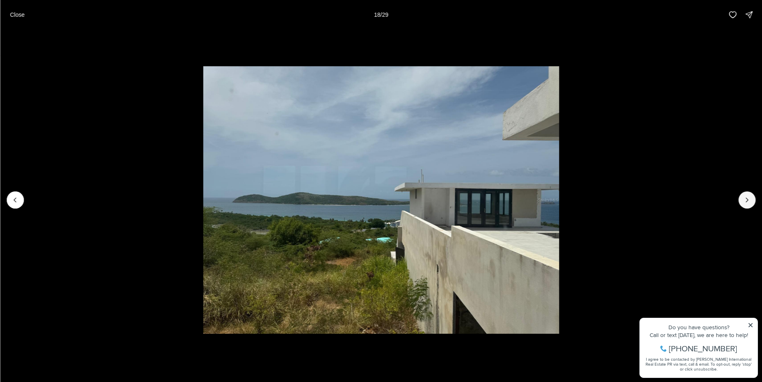
drag, startPoint x: 748, startPoint y: 194, endPoint x: 760, endPoint y: 174, distance: 23.4
click at [749, 190] on div at bounding box center [381, 199] width 762 height 341
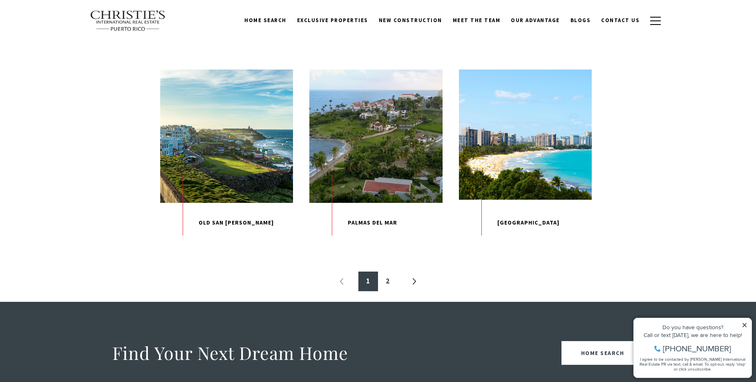
scroll to position [777, 0]
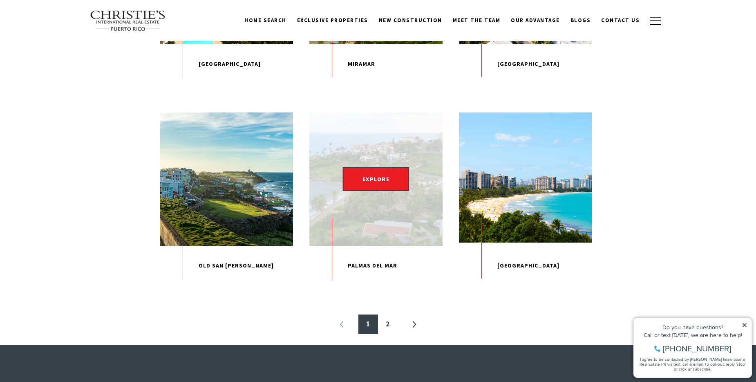
click at [362, 245] on div "EXPLORE" at bounding box center [375, 178] width 133 height 133
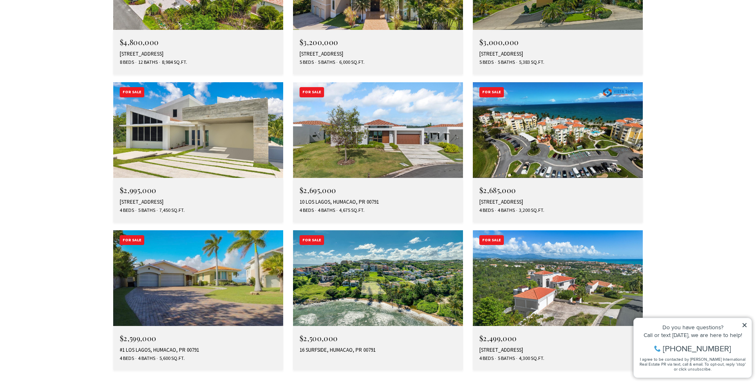
scroll to position [2493, 0]
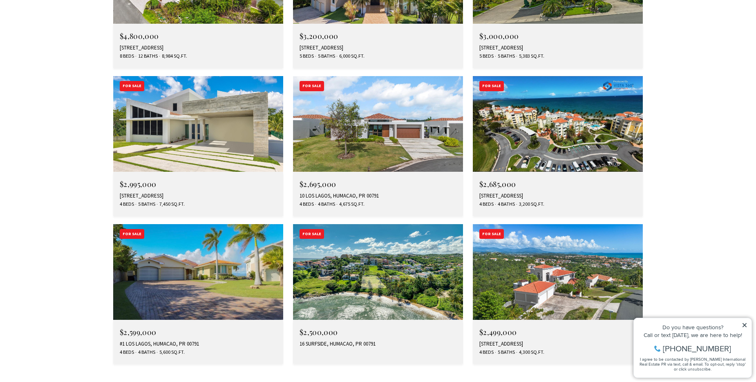
click at [347, 224] on img at bounding box center [378, 272] width 170 height 96
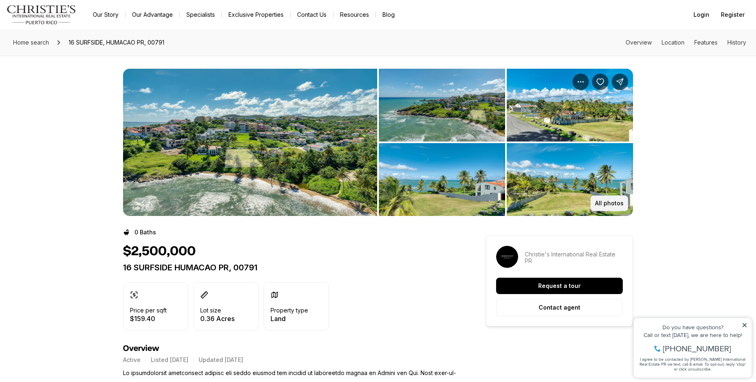
click at [596, 207] on button "All photos" at bounding box center [610, 203] width 38 height 16
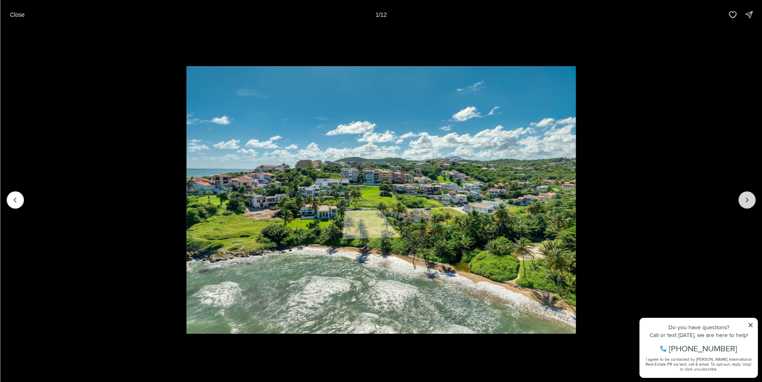
click at [750, 202] on icon "Next slide" at bounding box center [747, 200] width 8 height 8
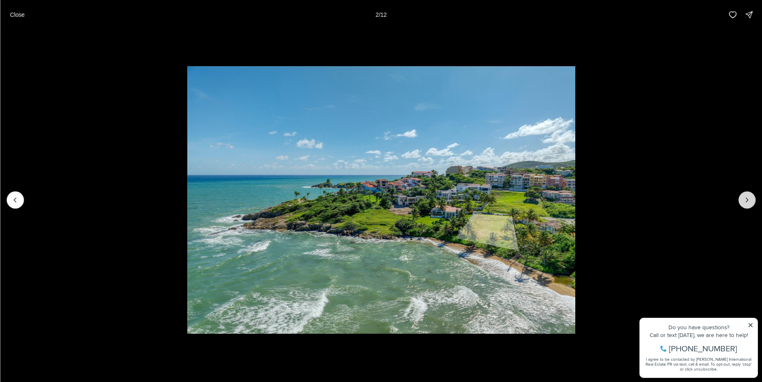
click at [750, 202] on icon "Next slide" at bounding box center [747, 200] width 8 height 8
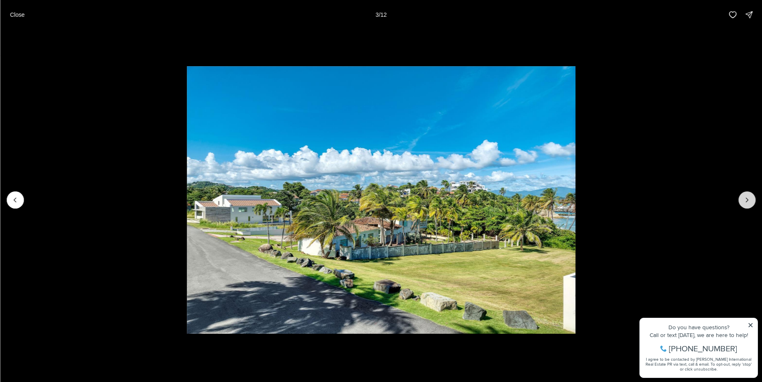
click at [749, 202] on icon "Next slide" at bounding box center [747, 200] width 8 height 8
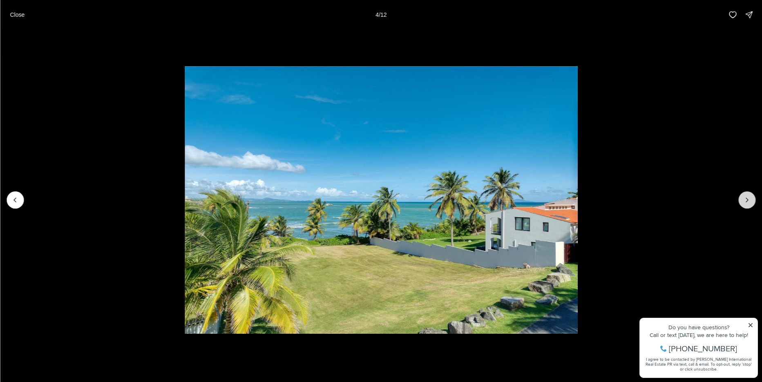
click at [749, 202] on icon "Next slide" at bounding box center [747, 200] width 8 height 8
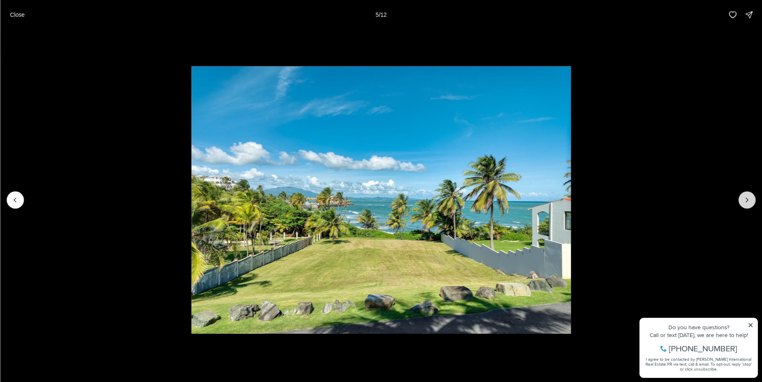
click at [749, 202] on icon "Next slide" at bounding box center [747, 200] width 8 height 8
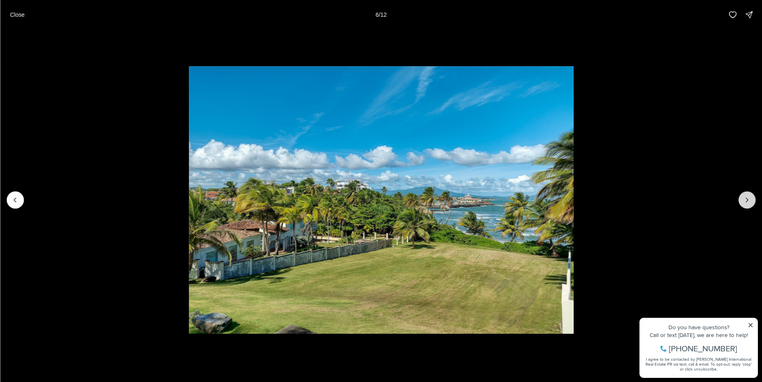
click at [749, 202] on icon "Next slide" at bounding box center [747, 200] width 8 height 8
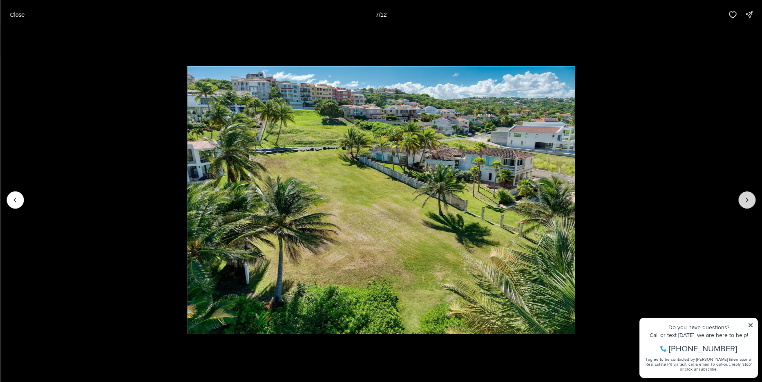
click at [749, 202] on icon "Next slide" at bounding box center [747, 200] width 8 height 8
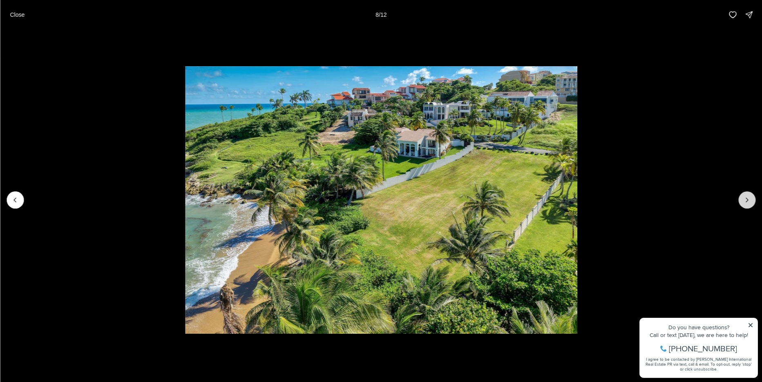
click at [749, 202] on icon "Next slide" at bounding box center [747, 200] width 8 height 8
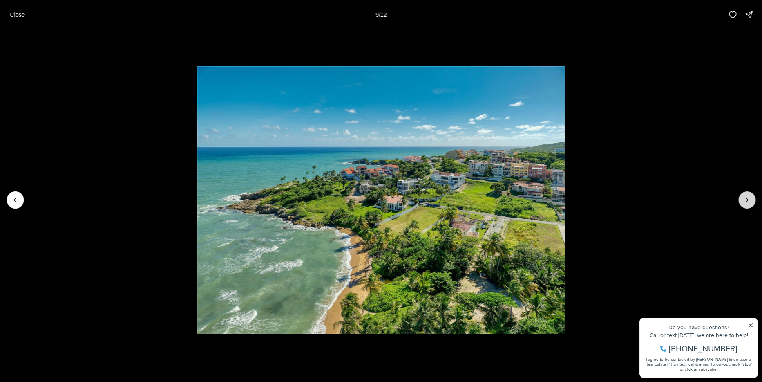
click at [749, 202] on icon "Next slide" at bounding box center [747, 200] width 8 height 8
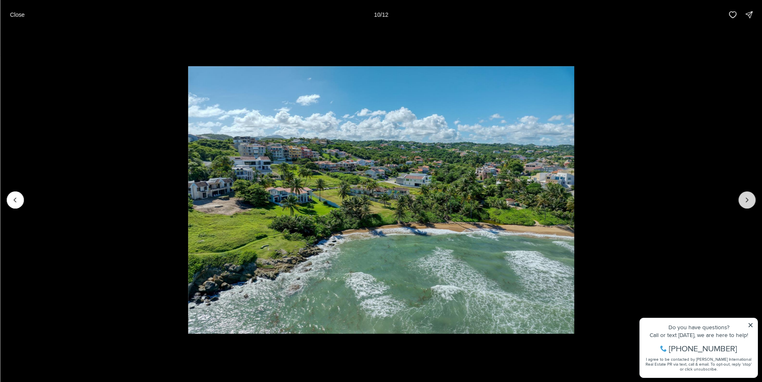
click at [749, 202] on icon "Next slide" at bounding box center [747, 200] width 8 height 8
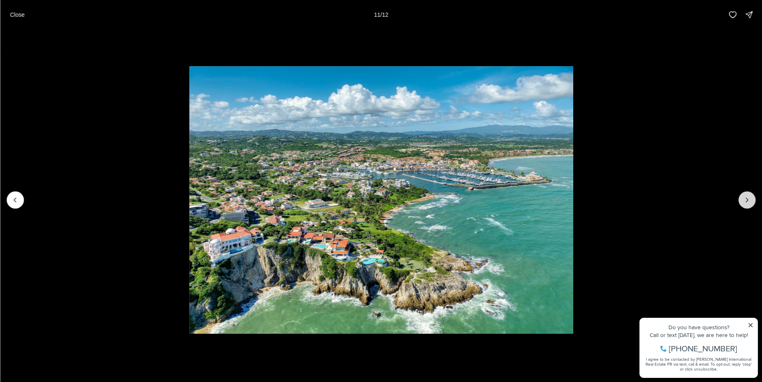
click at [748, 205] on button "Next slide" at bounding box center [747, 199] width 17 height 17
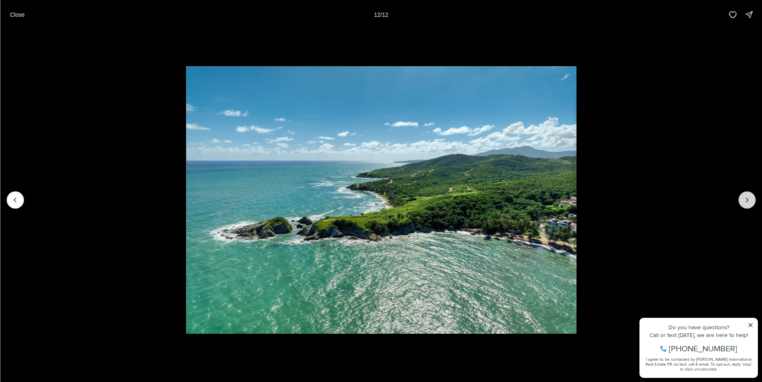
click at [748, 205] on div at bounding box center [747, 199] width 17 height 17
click at [748, 202] on div at bounding box center [747, 199] width 17 height 17
click at [746, 198] on div at bounding box center [747, 199] width 17 height 17
click at [13, 200] on icon "Previous slide" at bounding box center [15, 200] width 8 height 8
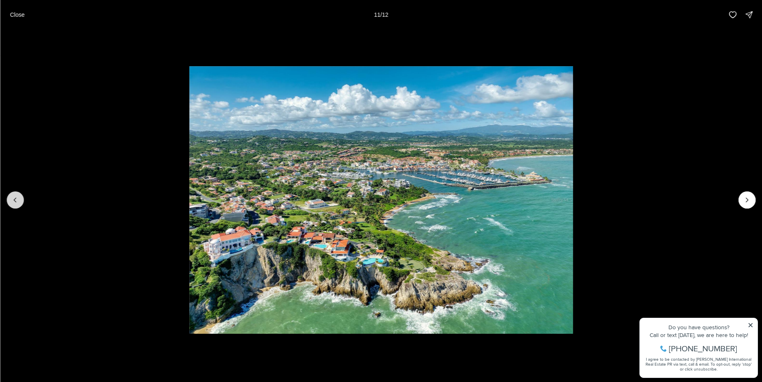
click at [13, 200] on icon "Previous slide" at bounding box center [15, 200] width 8 height 8
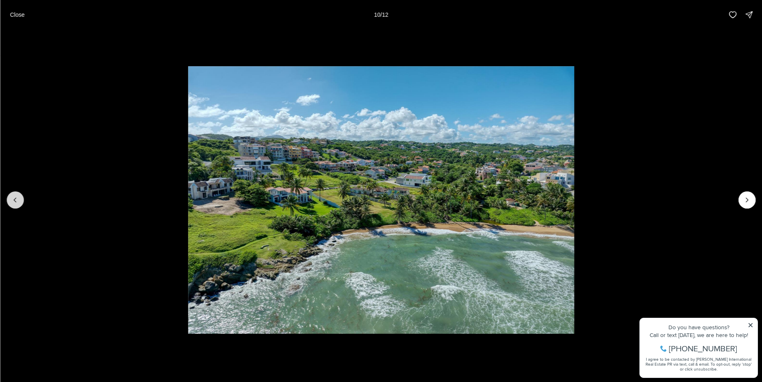
click at [13, 200] on icon "Previous slide" at bounding box center [15, 200] width 8 height 8
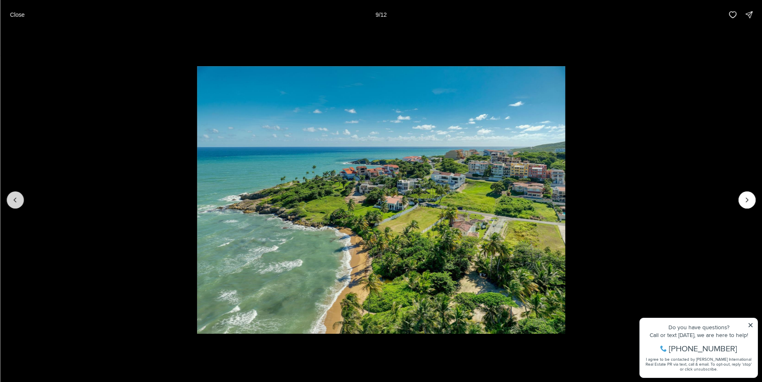
click at [13, 200] on icon "Previous slide" at bounding box center [15, 200] width 8 height 8
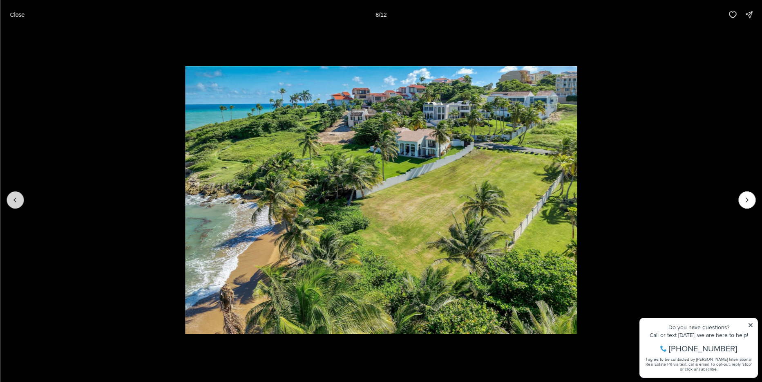
click at [13, 202] on icon "Previous slide" at bounding box center [15, 200] width 8 height 8
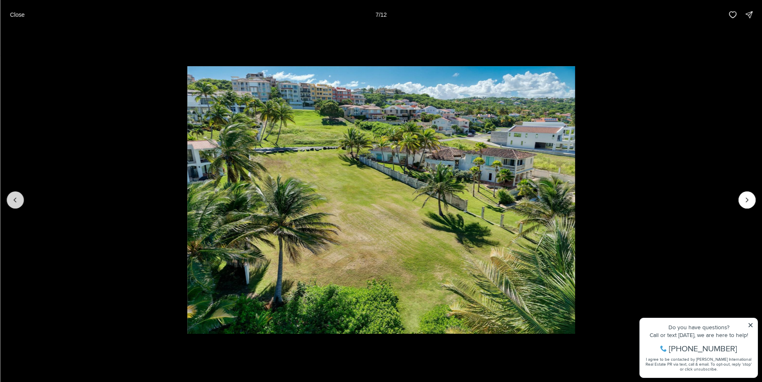
click at [14, 204] on icon "Previous slide" at bounding box center [15, 200] width 8 height 8
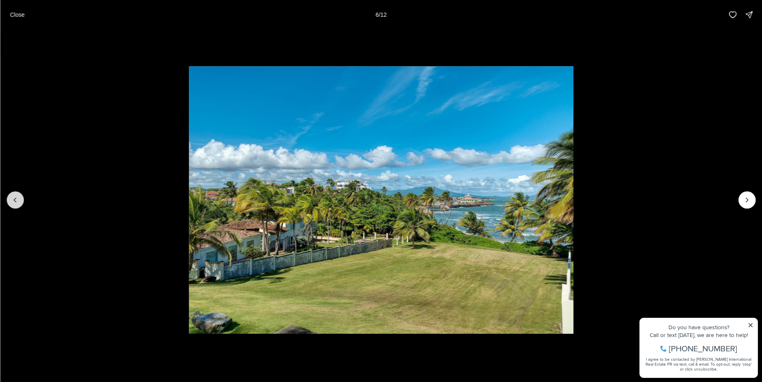
click at [14, 204] on icon "Previous slide" at bounding box center [15, 200] width 8 height 8
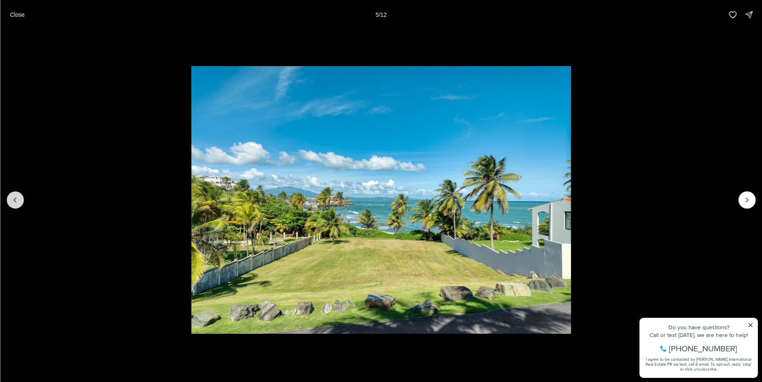
click at [14, 204] on icon "Previous slide" at bounding box center [15, 200] width 8 height 8
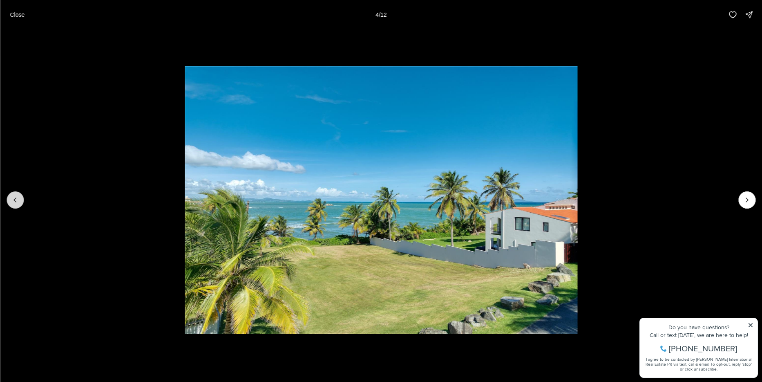
click at [14, 205] on button "Previous slide" at bounding box center [15, 199] width 17 height 17
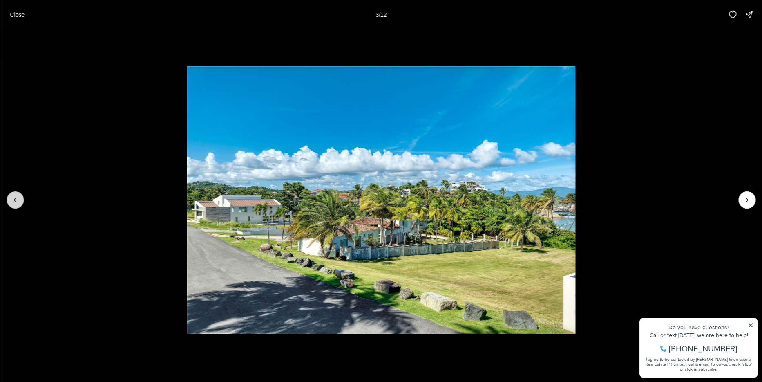
click at [14, 205] on button "Previous slide" at bounding box center [15, 199] width 17 height 17
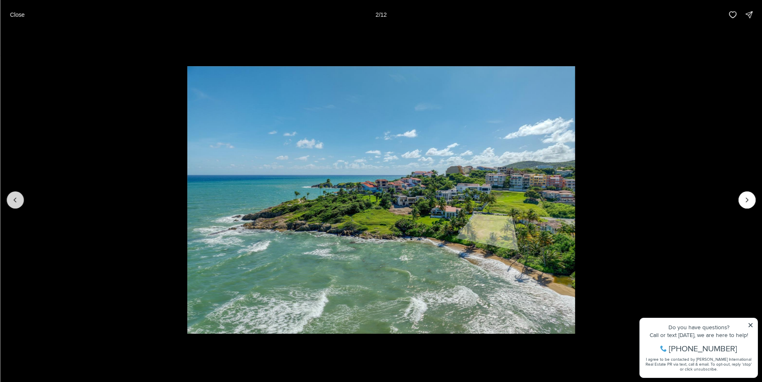
click at [14, 206] on button "Previous slide" at bounding box center [15, 199] width 17 height 17
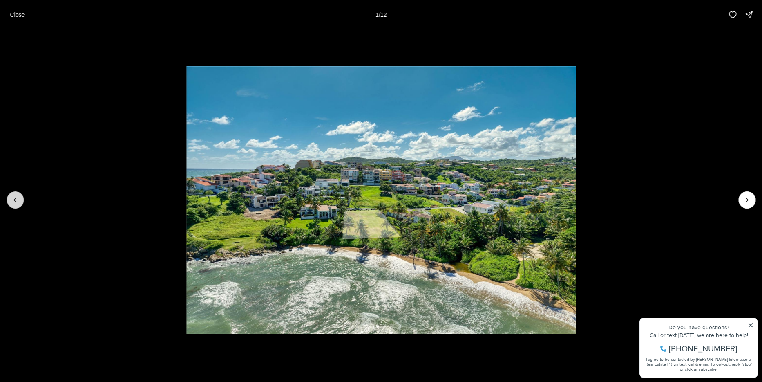
click at [14, 206] on div at bounding box center [15, 199] width 17 height 17
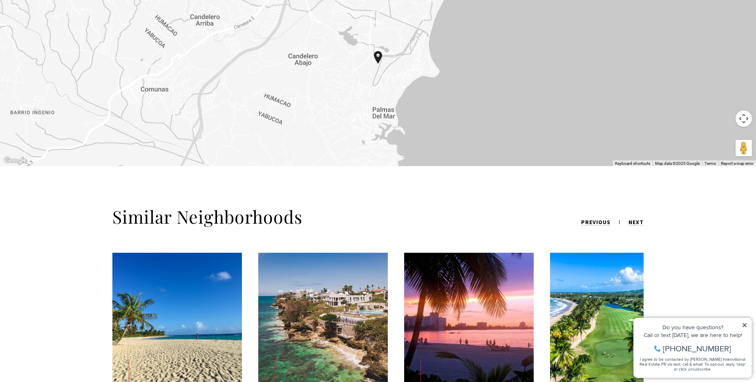
scroll to position [2943, 0]
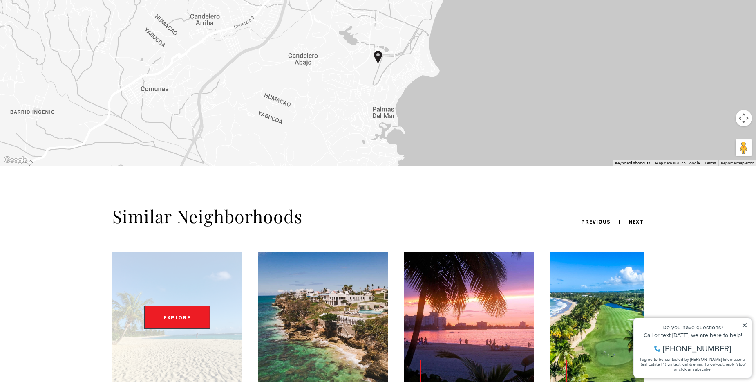
click at [149, 252] on figure "EXPLORE" at bounding box center [177, 317] width 130 height 130
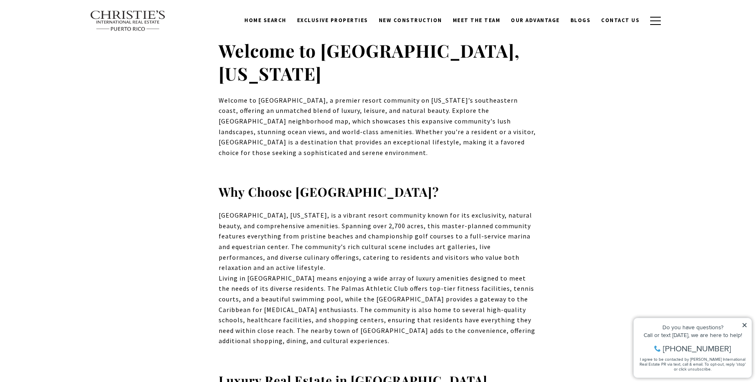
scroll to position [0, 0]
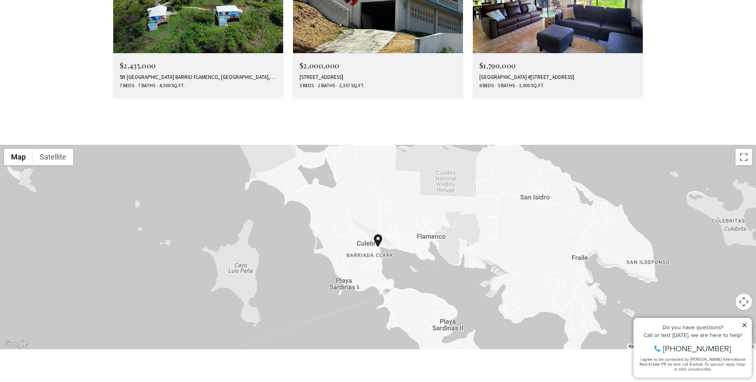
scroll to position [3188, 0]
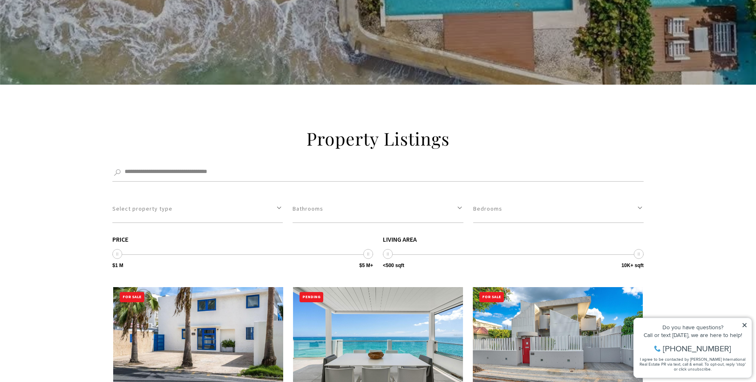
scroll to position [1226, 0]
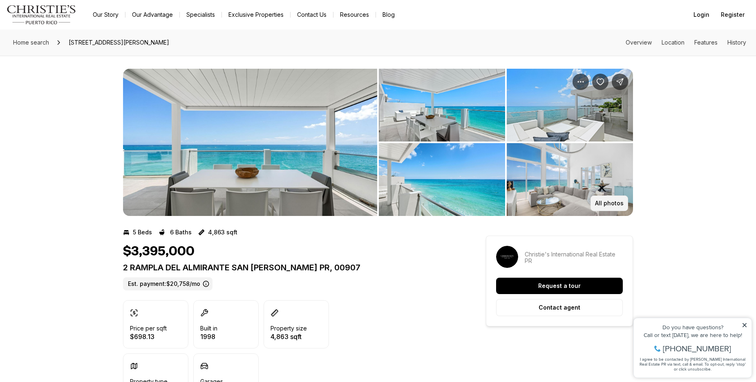
click at [611, 201] on p "All photos" at bounding box center [609, 203] width 29 height 7
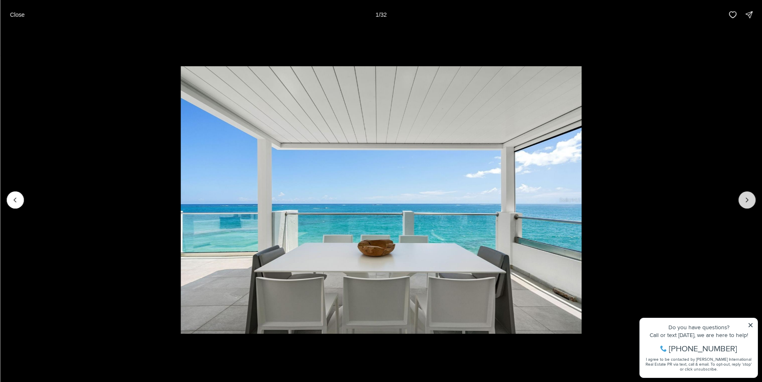
click at [750, 197] on icon "Next slide" at bounding box center [747, 200] width 8 height 8
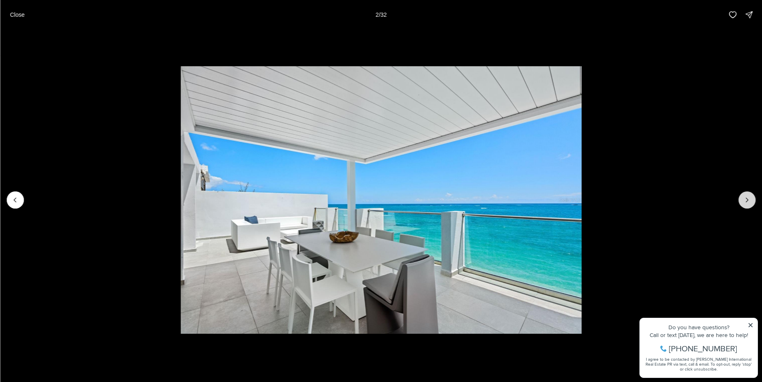
click at [750, 197] on icon "Next slide" at bounding box center [747, 200] width 8 height 8
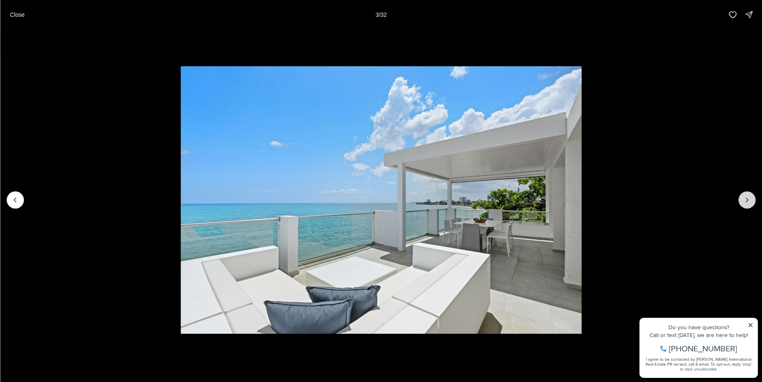
click at [750, 197] on icon "Next slide" at bounding box center [747, 200] width 8 height 8
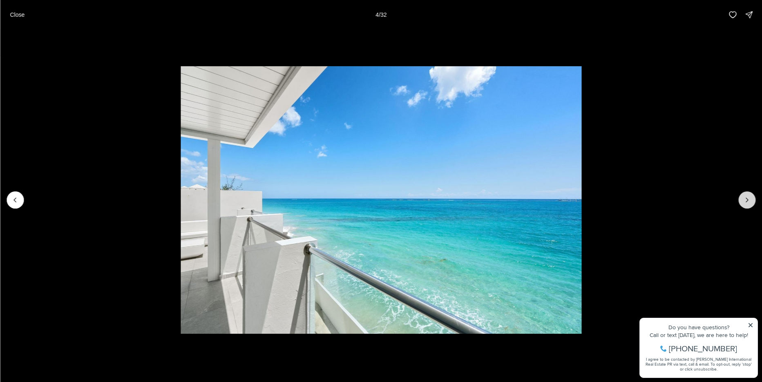
click at [750, 197] on icon "Next slide" at bounding box center [747, 200] width 8 height 8
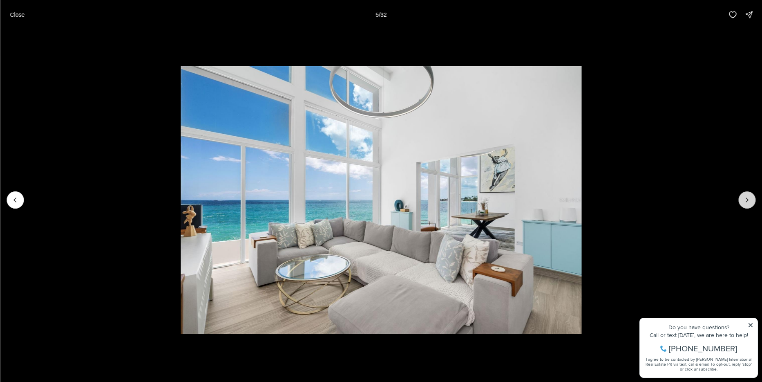
click at [750, 197] on icon "Next slide" at bounding box center [747, 200] width 8 height 8
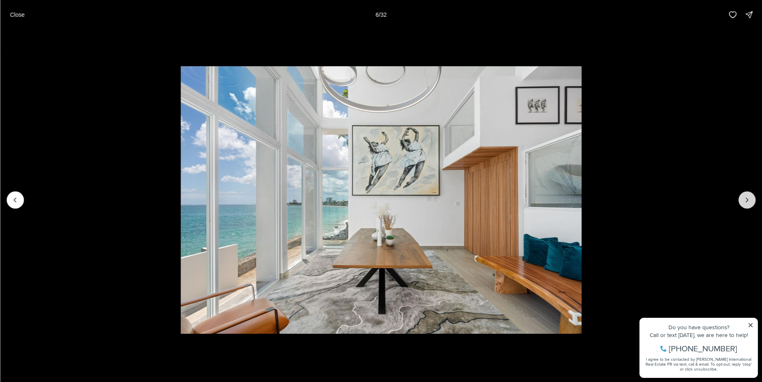
click at [750, 197] on icon "Next slide" at bounding box center [747, 200] width 8 height 8
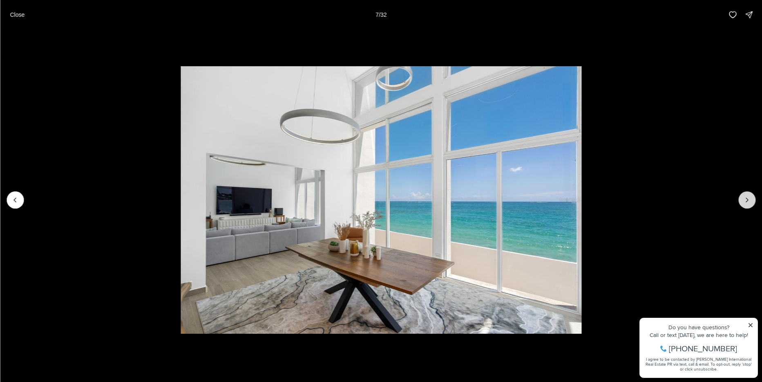
click at [750, 197] on icon "Next slide" at bounding box center [747, 200] width 8 height 8
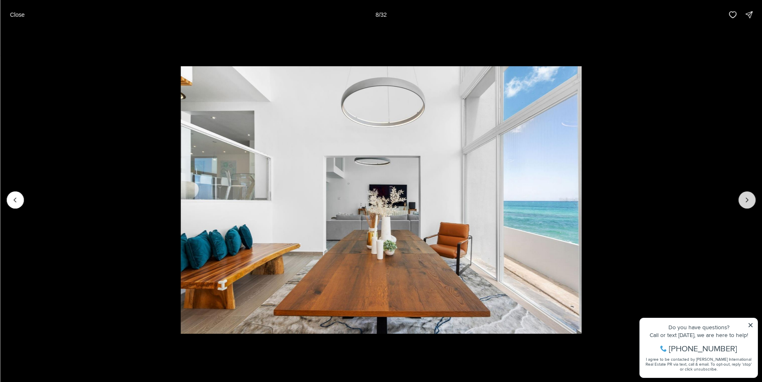
click at [750, 197] on icon "Next slide" at bounding box center [747, 200] width 8 height 8
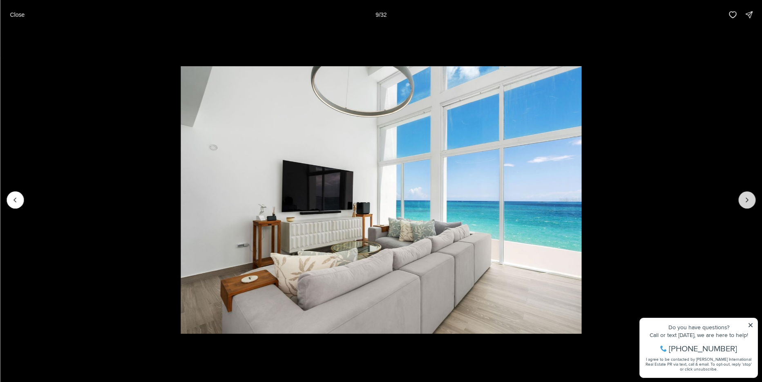
click at [750, 197] on icon "Next slide" at bounding box center [747, 200] width 8 height 8
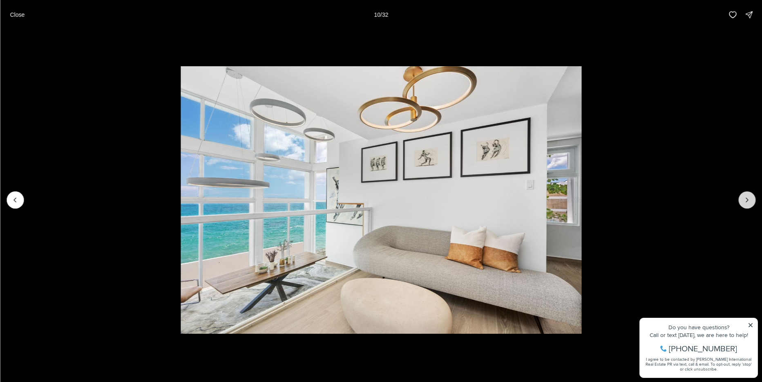
click at [750, 197] on icon "Next slide" at bounding box center [747, 200] width 8 height 8
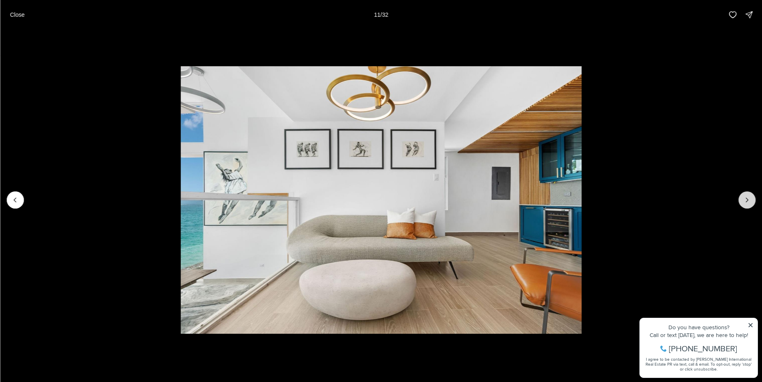
click at [750, 197] on icon "Next slide" at bounding box center [747, 200] width 8 height 8
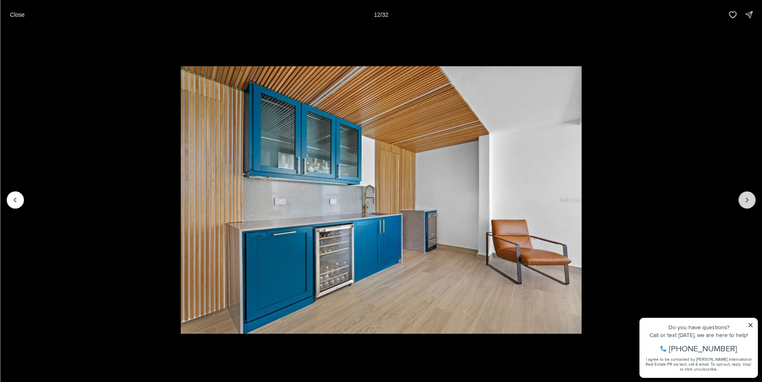
click at [750, 197] on icon "Next slide" at bounding box center [747, 200] width 8 height 8
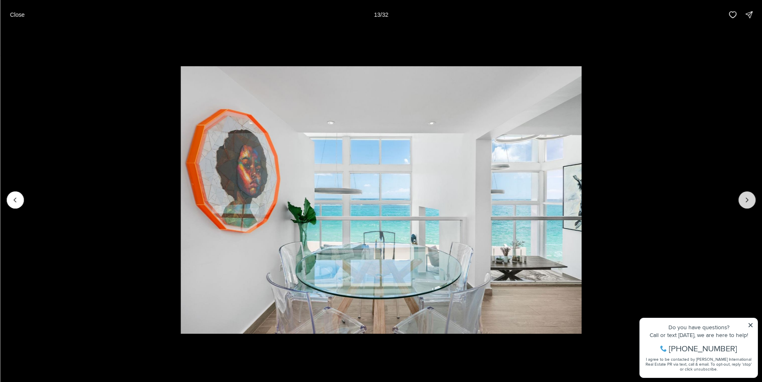
click at [750, 197] on icon "Next slide" at bounding box center [747, 200] width 8 height 8
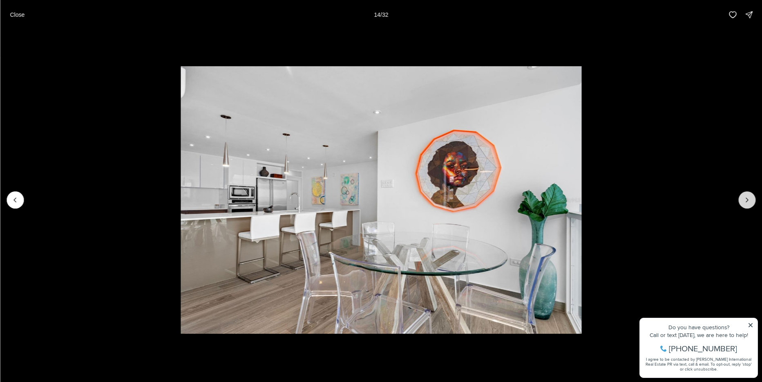
click at [750, 197] on icon "Next slide" at bounding box center [747, 200] width 8 height 8
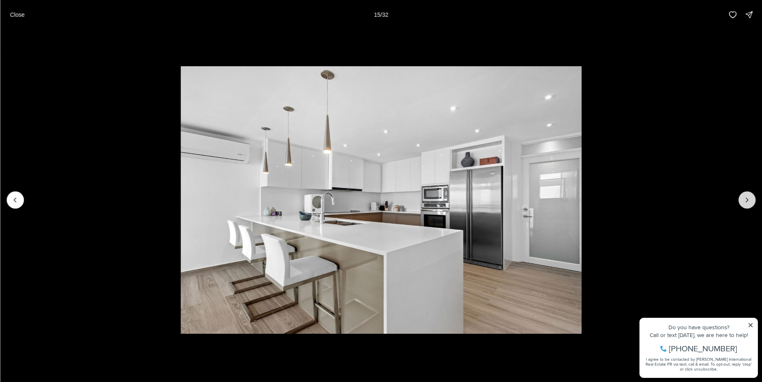
click at [750, 197] on icon "Next slide" at bounding box center [747, 200] width 8 height 8
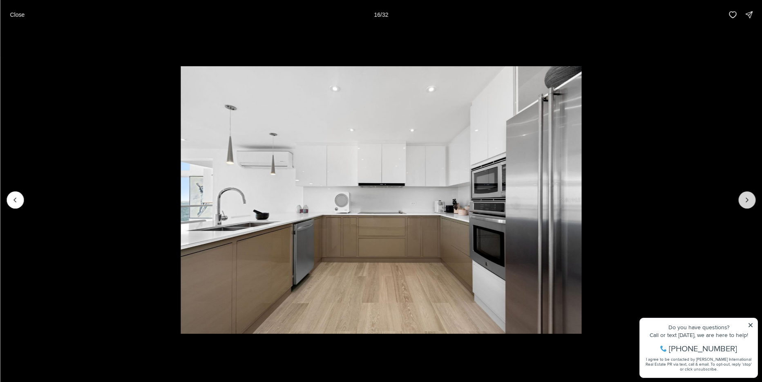
click at [750, 197] on icon "Next slide" at bounding box center [747, 200] width 8 height 8
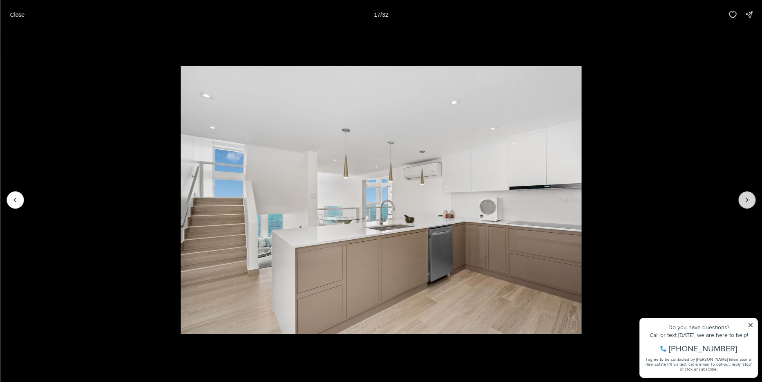
click at [750, 197] on icon "Next slide" at bounding box center [747, 200] width 8 height 8
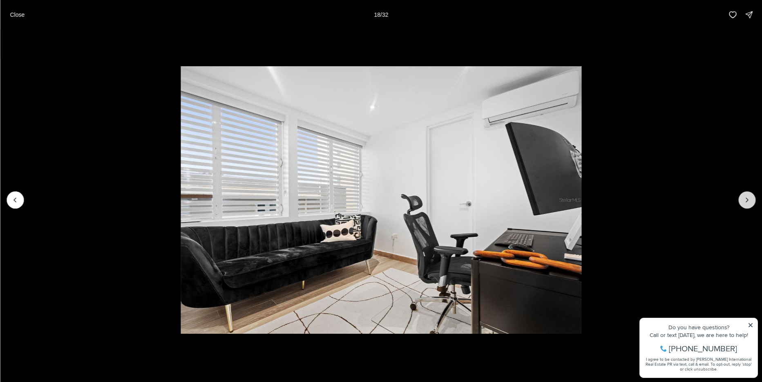
click at [750, 197] on icon "Next slide" at bounding box center [747, 200] width 8 height 8
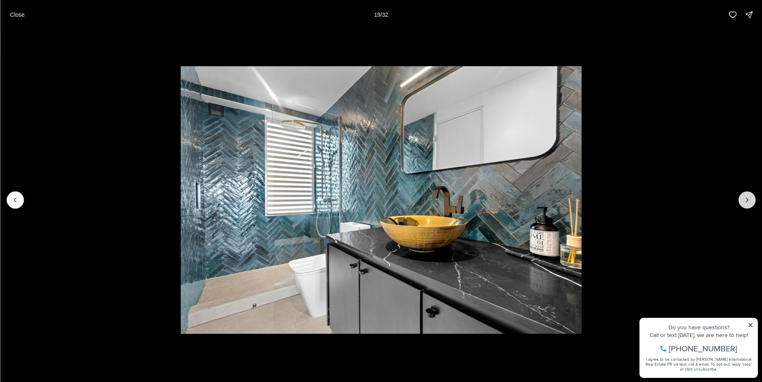
click at [750, 197] on icon "Next slide" at bounding box center [747, 200] width 8 height 8
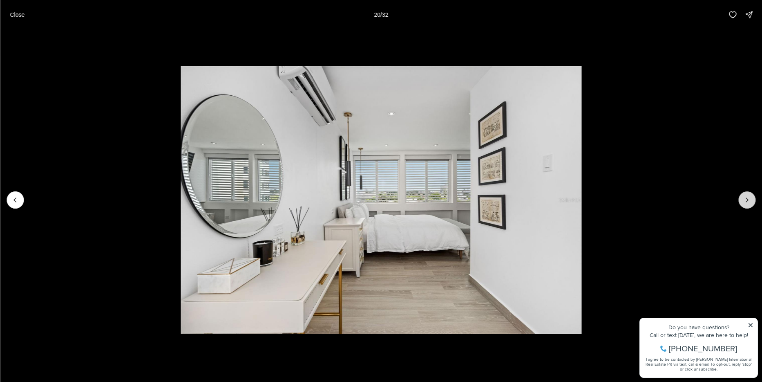
click at [750, 197] on icon "Next slide" at bounding box center [747, 200] width 8 height 8
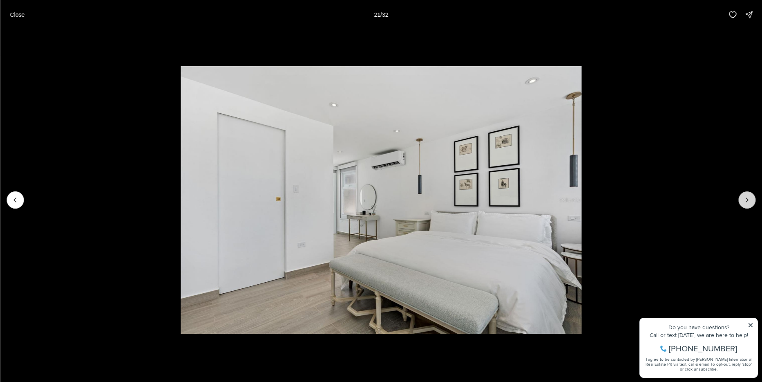
click at [750, 197] on icon "Next slide" at bounding box center [747, 200] width 8 height 8
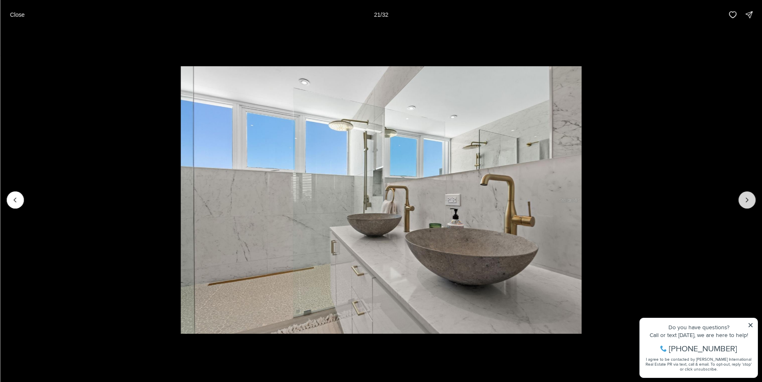
click at [750, 197] on icon "Next slide" at bounding box center [747, 200] width 8 height 8
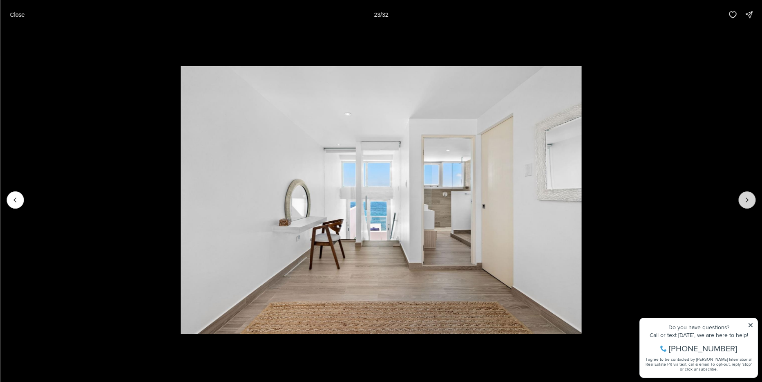
click at [750, 197] on icon "Next slide" at bounding box center [747, 200] width 8 height 8
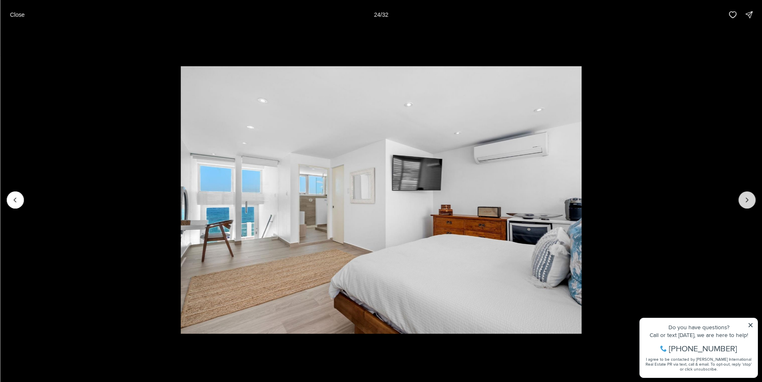
click at [750, 197] on icon "Next slide" at bounding box center [747, 200] width 8 height 8
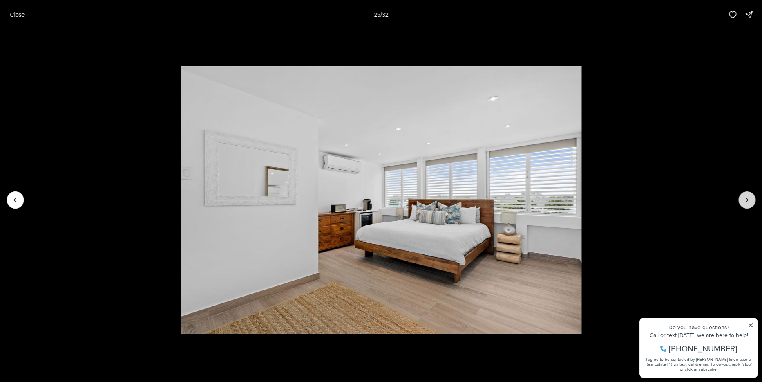
click at [750, 197] on icon "Next slide" at bounding box center [747, 200] width 8 height 8
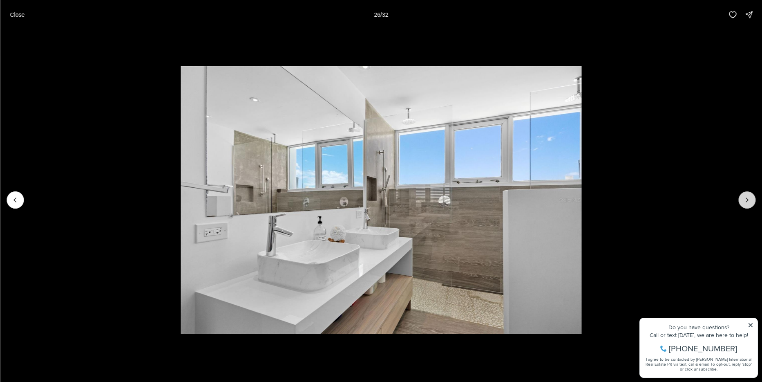
click at [750, 197] on icon "Next slide" at bounding box center [747, 200] width 8 height 8
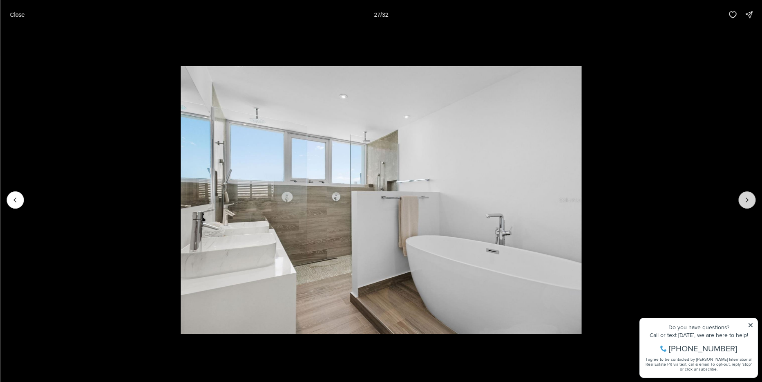
click at [750, 197] on icon "Next slide" at bounding box center [747, 200] width 8 height 8
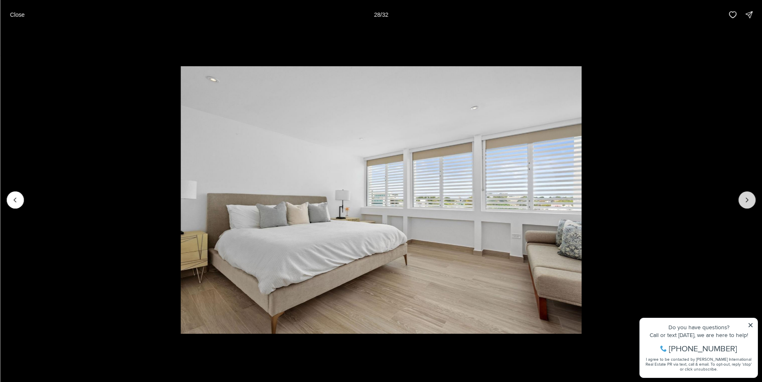
click at [750, 197] on icon "Next slide" at bounding box center [747, 200] width 8 height 8
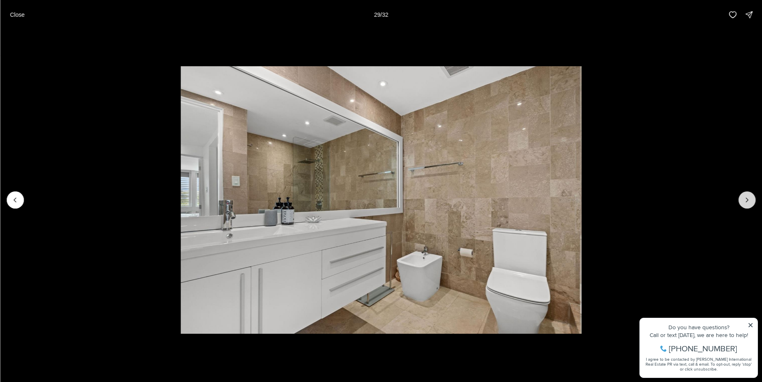
click at [750, 197] on icon "Next slide" at bounding box center [747, 200] width 8 height 8
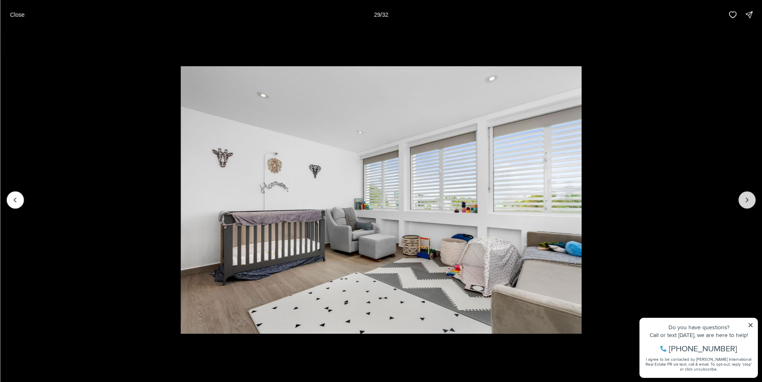
click at [750, 197] on icon "Next slide" at bounding box center [747, 200] width 8 height 8
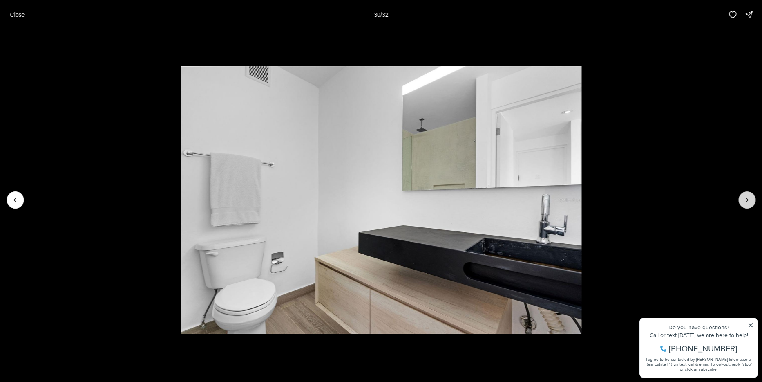
click at [750, 197] on icon "Next slide" at bounding box center [747, 200] width 8 height 8
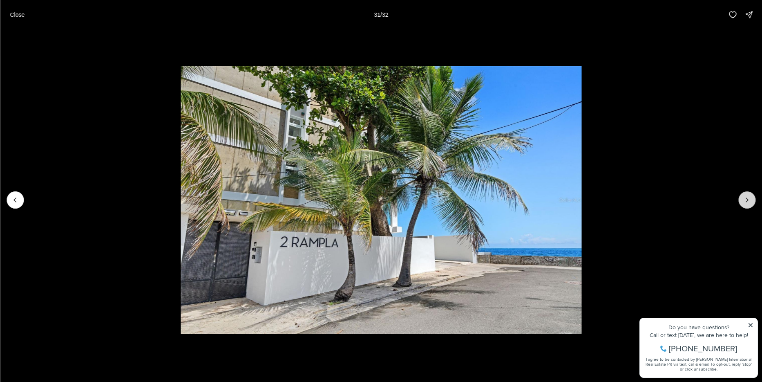
click at [750, 197] on div at bounding box center [747, 199] width 17 height 17
click at [744, 198] on div at bounding box center [747, 199] width 17 height 17
click at [13, 204] on button "Previous slide" at bounding box center [15, 199] width 17 height 17
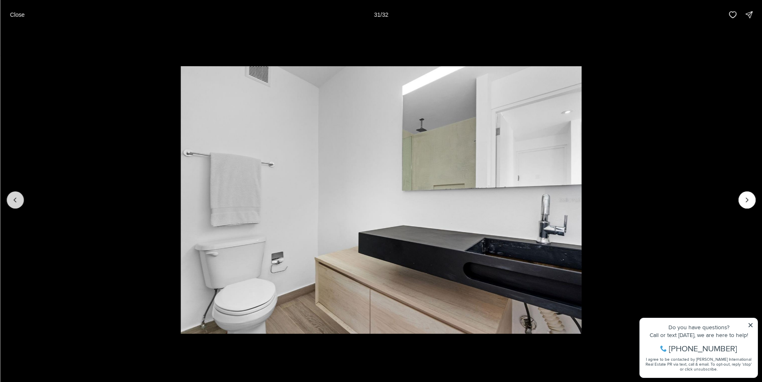
click at [13, 204] on button "Previous slide" at bounding box center [15, 199] width 17 height 17
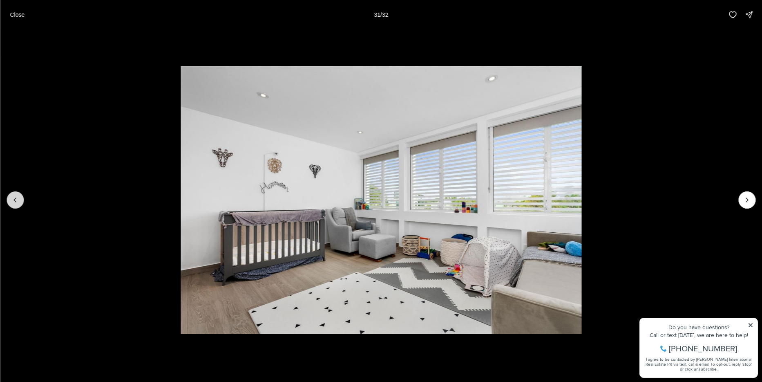
click at [13, 204] on button "Previous slide" at bounding box center [15, 199] width 17 height 17
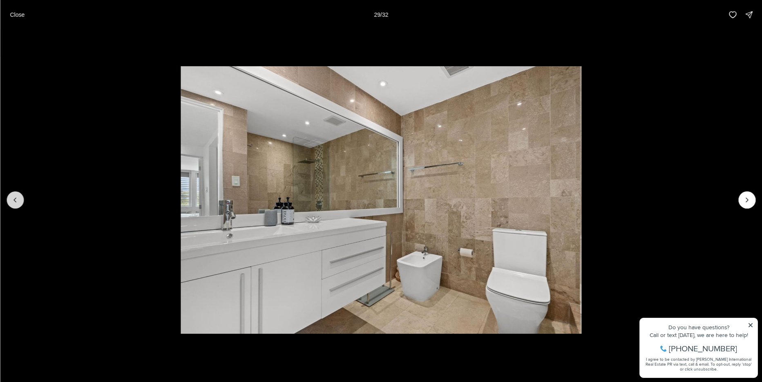
click at [13, 204] on button "Previous slide" at bounding box center [15, 199] width 17 height 17
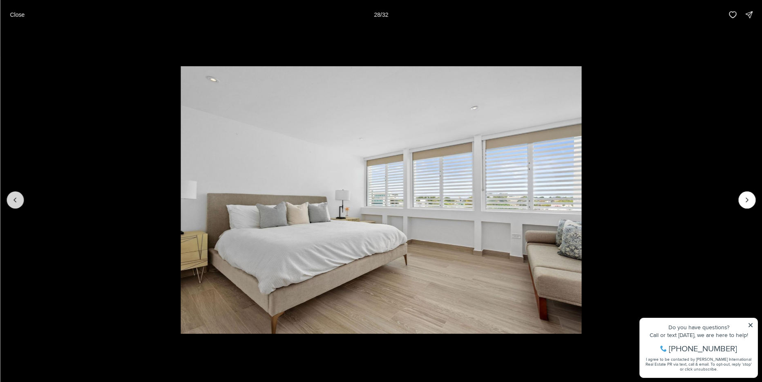
click at [13, 204] on button "Previous slide" at bounding box center [15, 199] width 17 height 17
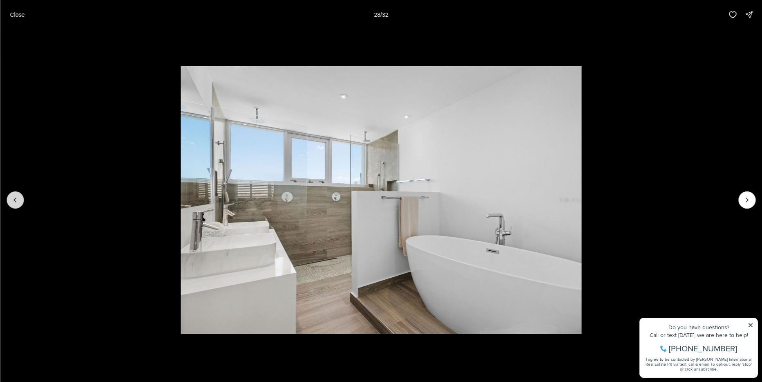
click at [13, 204] on button "Previous slide" at bounding box center [15, 199] width 17 height 17
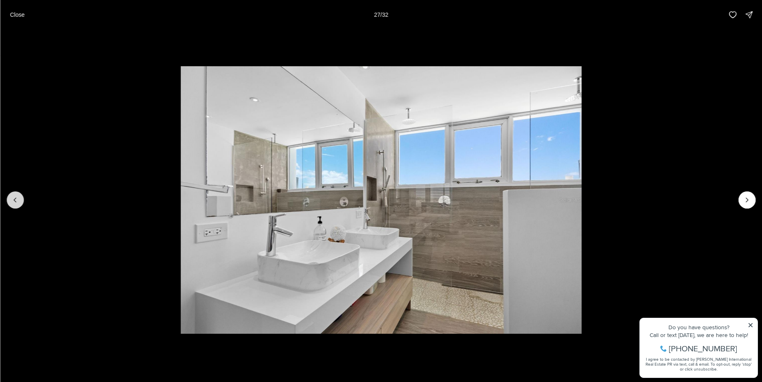
click at [13, 204] on button "Previous slide" at bounding box center [15, 199] width 17 height 17
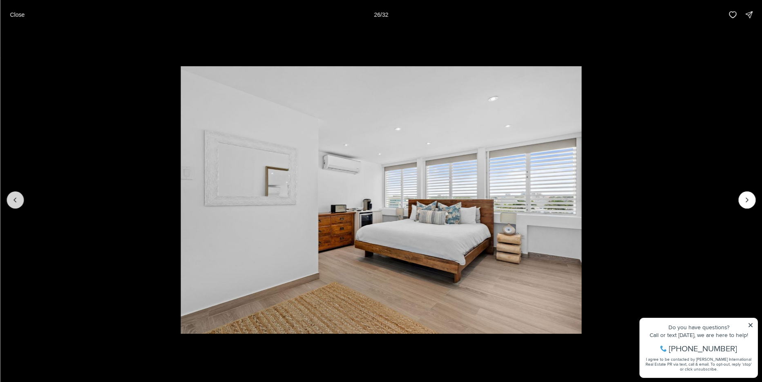
click at [13, 204] on button "Previous slide" at bounding box center [15, 199] width 17 height 17
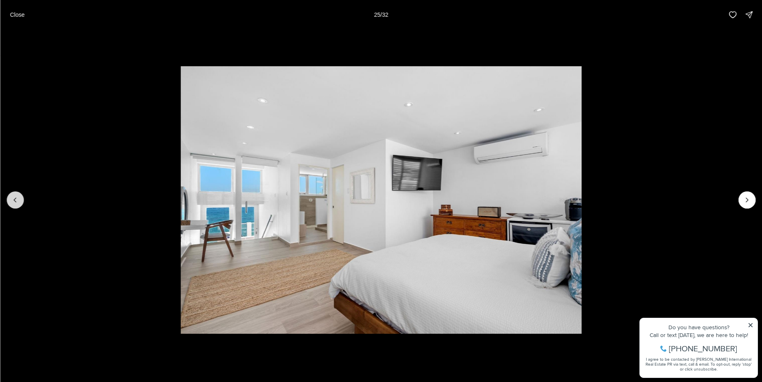
click at [13, 204] on button "Previous slide" at bounding box center [15, 199] width 17 height 17
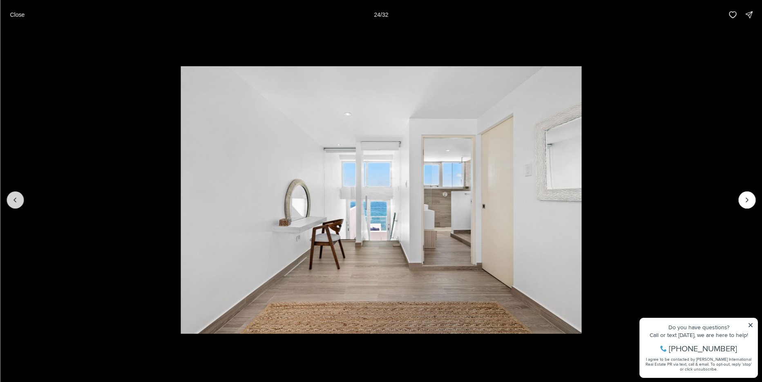
click at [13, 204] on button "Previous slide" at bounding box center [15, 199] width 17 height 17
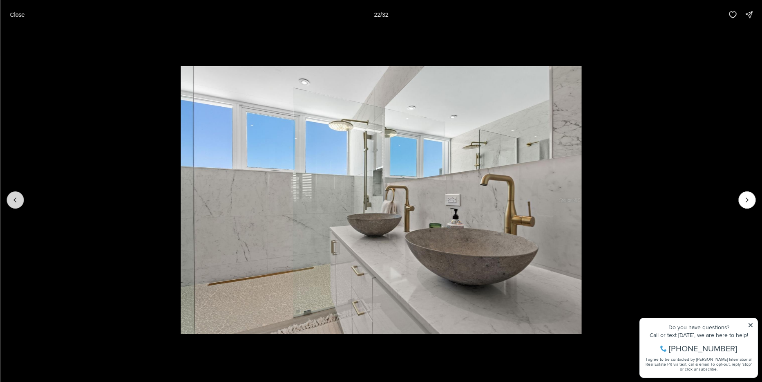
click at [13, 204] on button "Previous slide" at bounding box center [15, 199] width 17 height 17
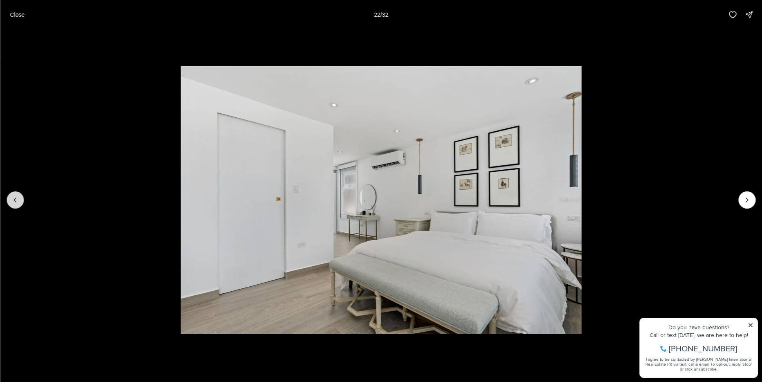
click at [13, 204] on button "Previous slide" at bounding box center [15, 199] width 17 height 17
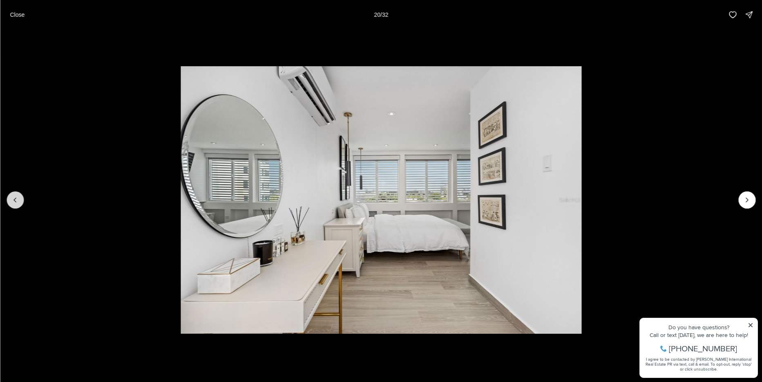
click at [13, 204] on button "Previous slide" at bounding box center [15, 199] width 17 height 17
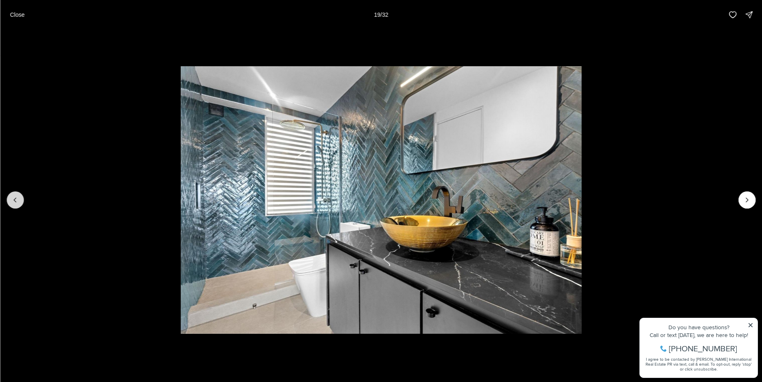
click at [13, 204] on button "Previous slide" at bounding box center [15, 199] width 17 height 17
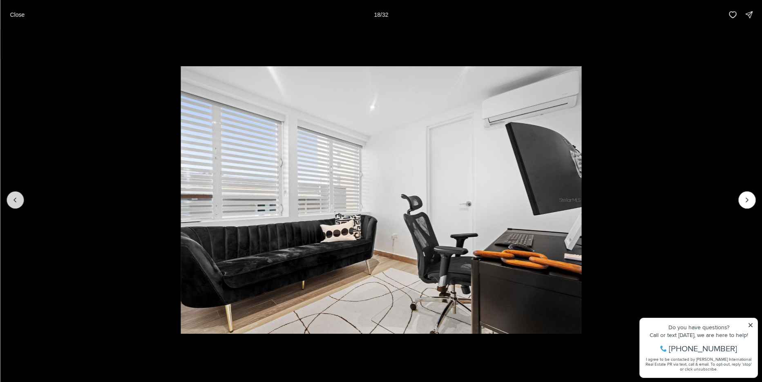
click at [13, 204] on button "Previous slide" at bounding box center [15, 199] width 17 height 17
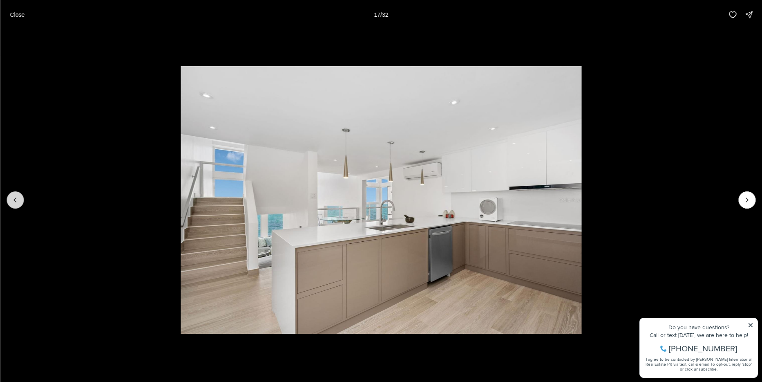
click at [13, 204] on button "Previous slide" at bounding box center [15, 199] width 17 height 17
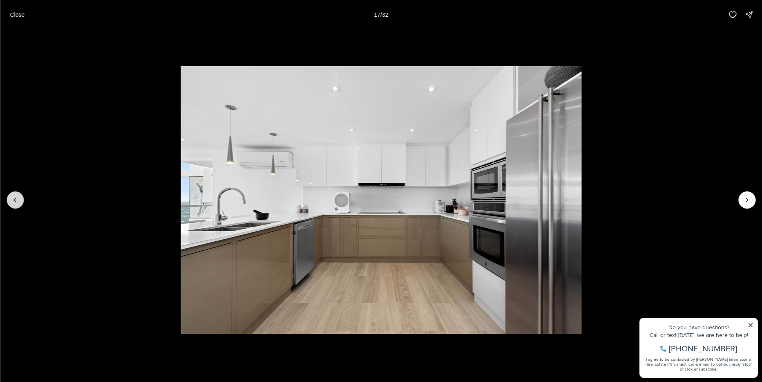
click at [13, 204] on button "Previous slide" at bounding box center [15, 199] width 17 height 17
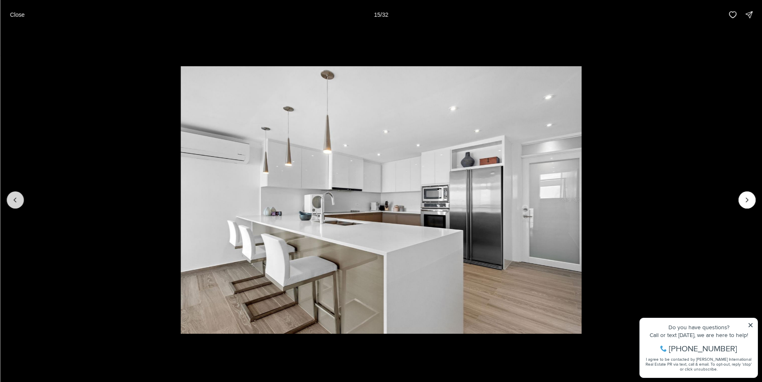
click at [13, 204] on button "Previous slide" at bounding box center [15, 199] width 17 height 17
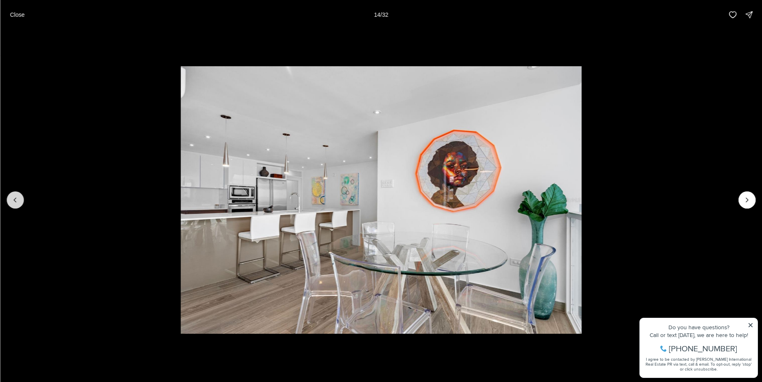
click at [13, 204] on button "Previous slide" at bounding box center [15, 199] width 17 height 17
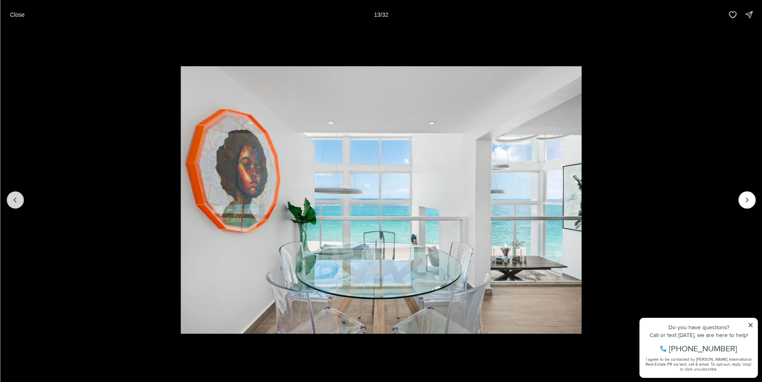
click at [13, 204] on button "Previous slide" at bounding box center [15, 199] width 17 height 17
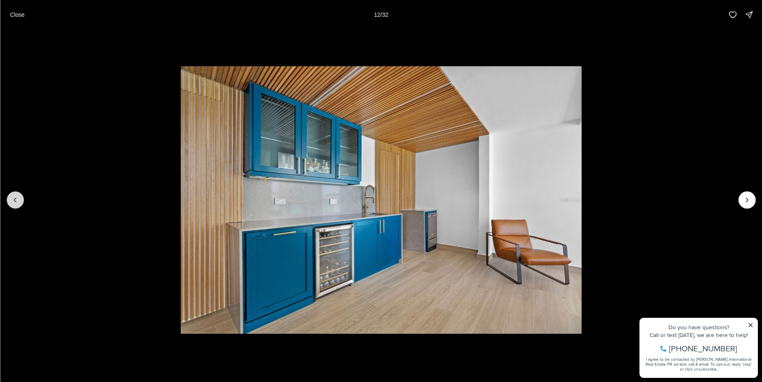
click at [13, 204] on button "Previous slide" at bounding box center [15, 199] width 17 height 17
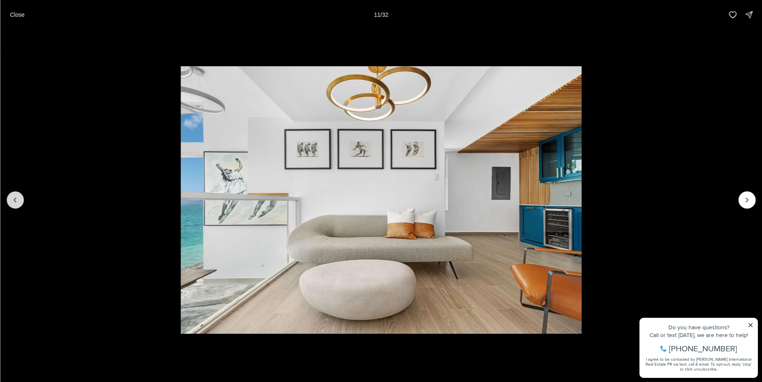
click at [13, 204] on button "Previous slide" at bounding box center [15, 199] width 17 height 17
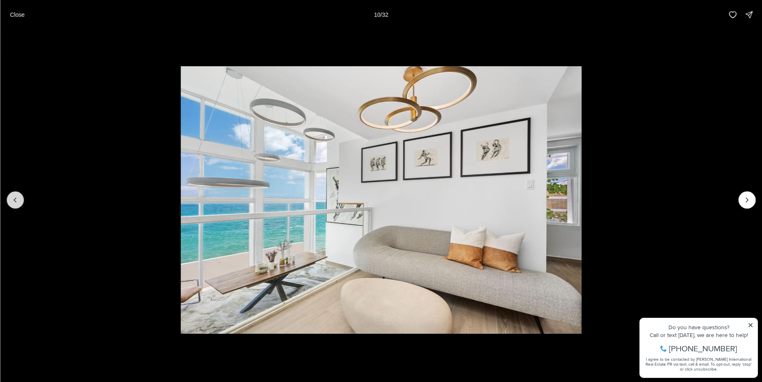
click at [13, 204] on button "Previous slide" at bounding box center [15, 199] width 17 height 17
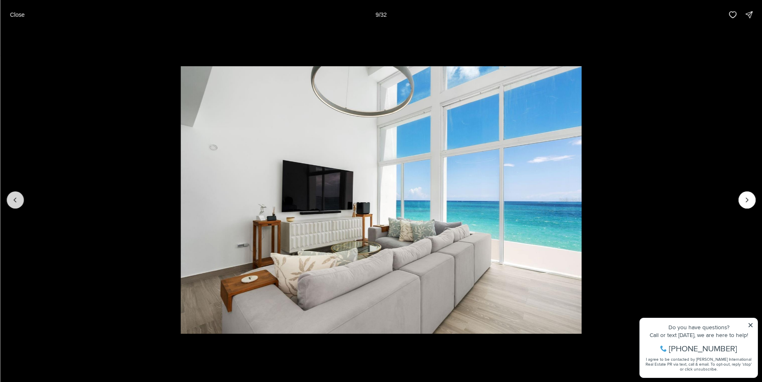
click at [13, 204] on button "Previous slide" at bounding box center [15, 199] width 17 height 17
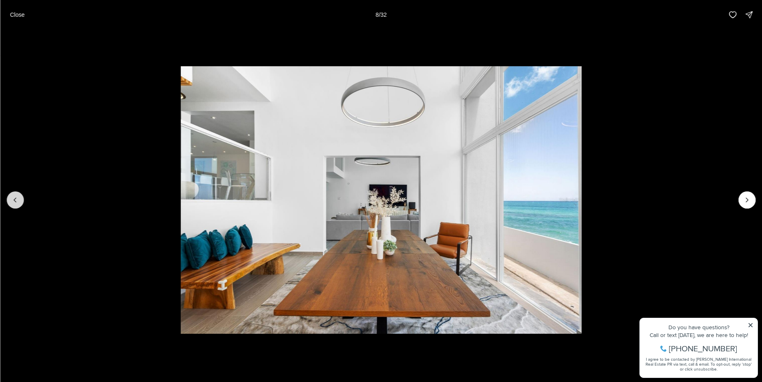
click at [13, 204] on button "Previous slide" at bounding box center [15, 199] width 17 height 17
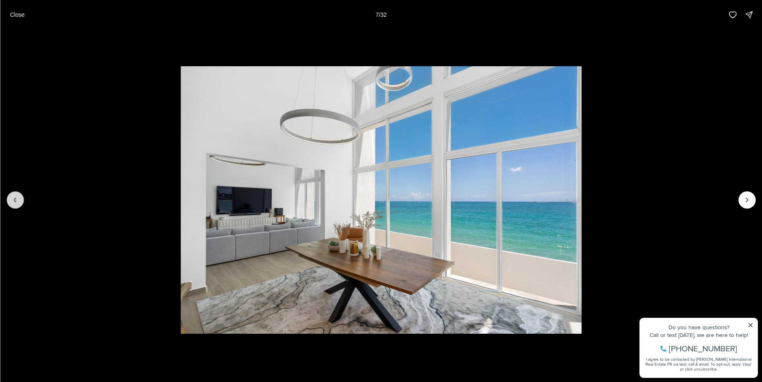
click at [13, 204] on button "Previous slide" at bounding box center [15, 199] width 17 height 17
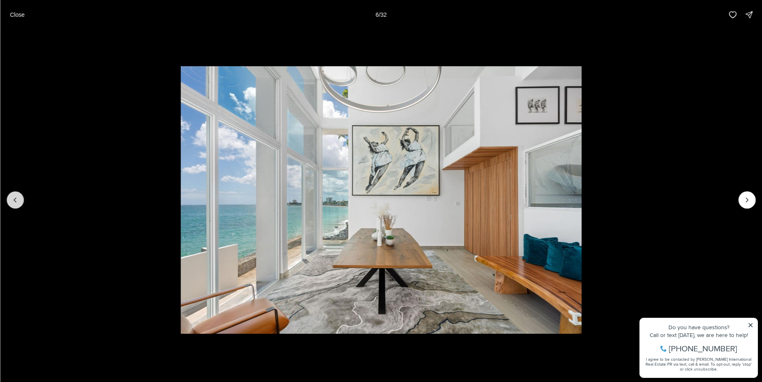
click at [13, 204] on button "Previous slide" at bounding box center [15, 199] width 17 height 17
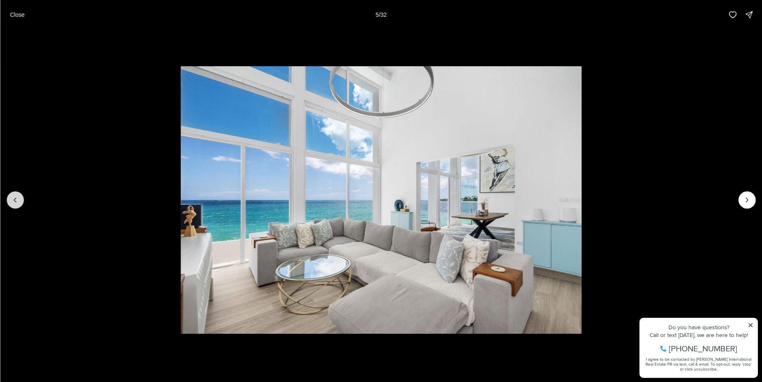
click at [13, 204] on button "Previous slide" at bounding box center [15, 199] width 17 height 17
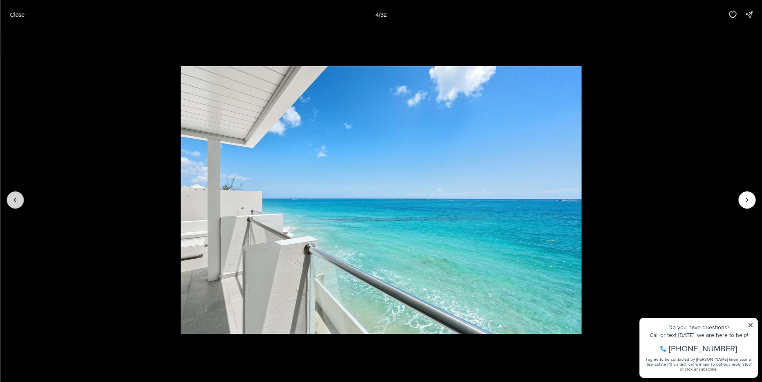
click at [14, 204] on button "Previous slide" at bounding box center [15, 199] width 17 height 17
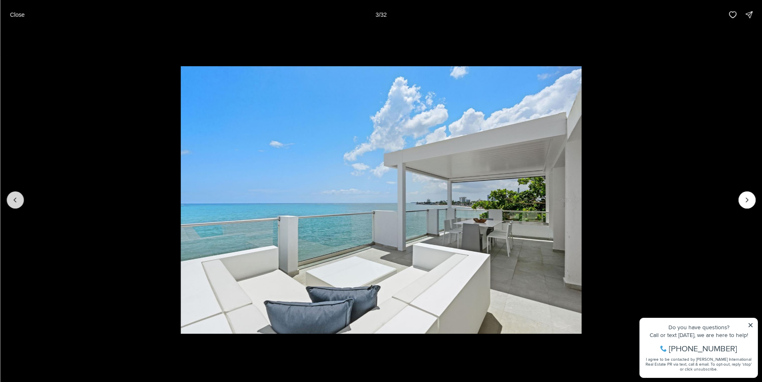
click at [14, 204] on button "Previous slide" at bounding box center [15, 199] width 17 height 17
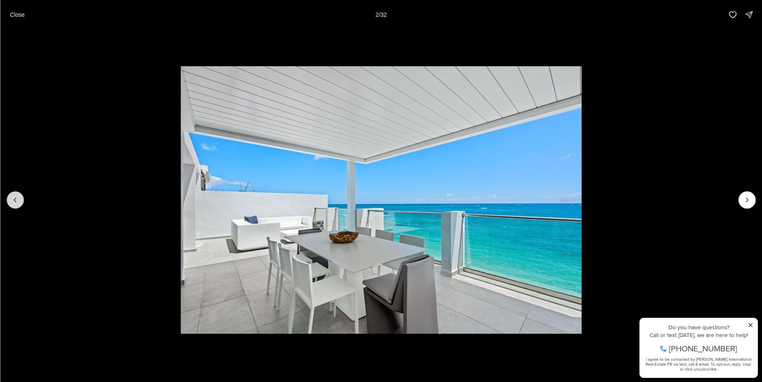
click at [14, 204] on button "Previous slide" at bounding box center [15, 199] width 17 height 17
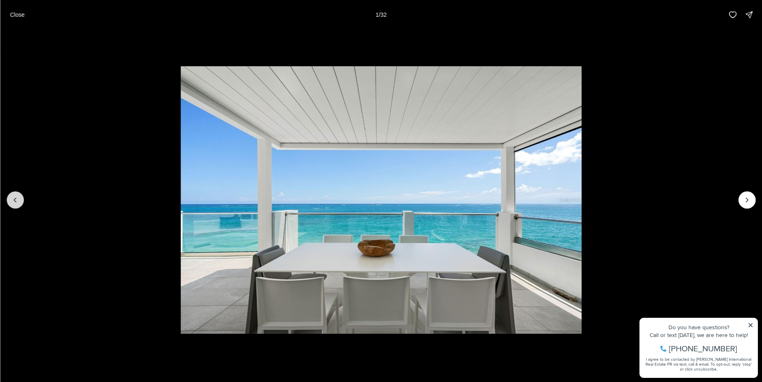
click at [14, 204] on div at bounding box center [15, 199] width 17 height 17
click at [16, 202] on div at bounding box center [15, 199] width 17 height 17
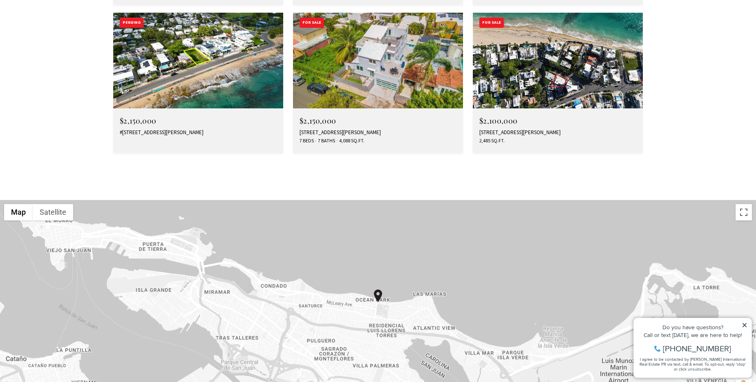
scroll to position [1880, 0]
